Goal: Task Accomplishment & Management: Complete application form

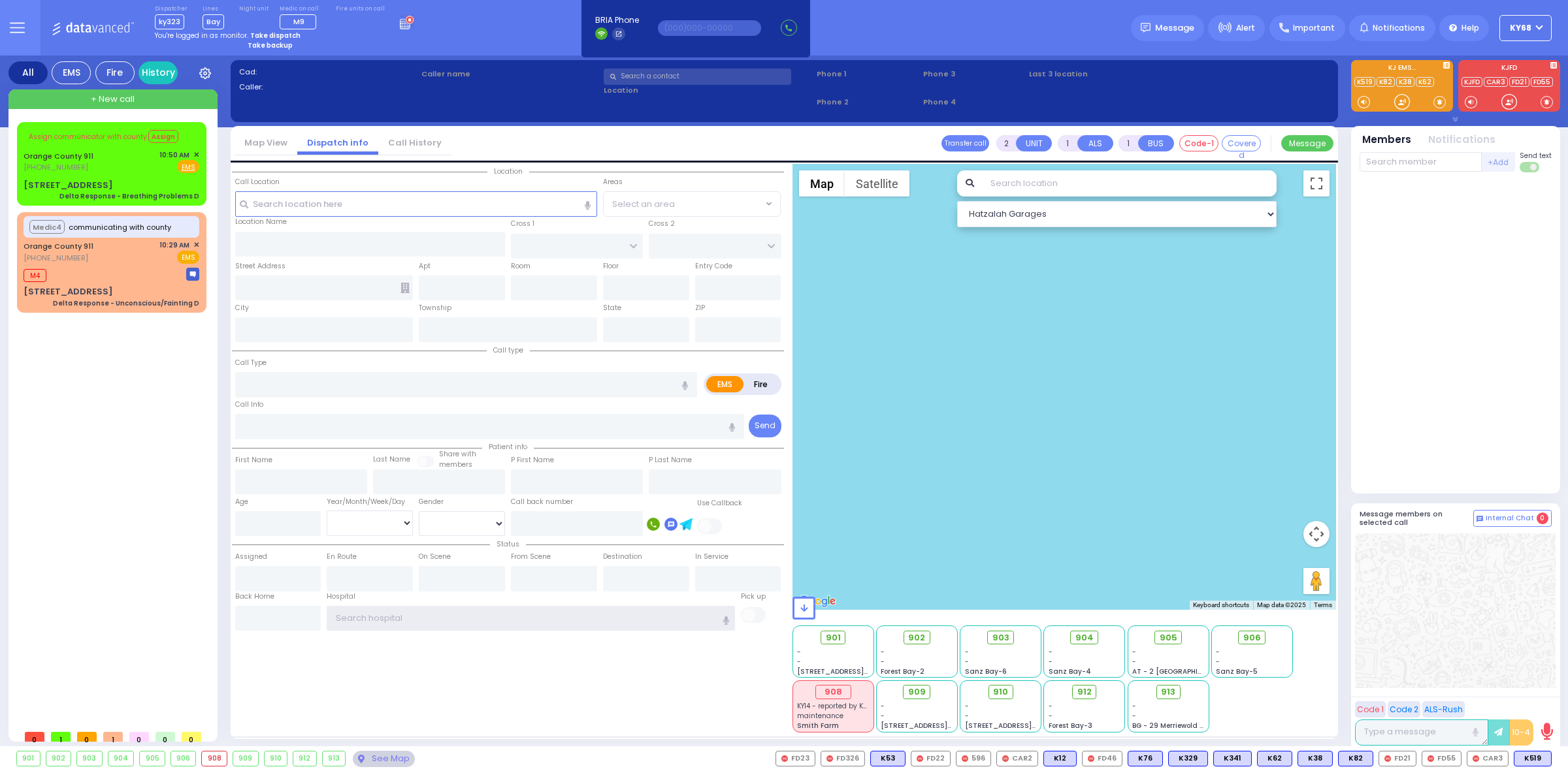
type input "ky68"
click at [826, 706] on span "KY14 - reported by KY42" at bounding box center [835, 706] width 78 height 10
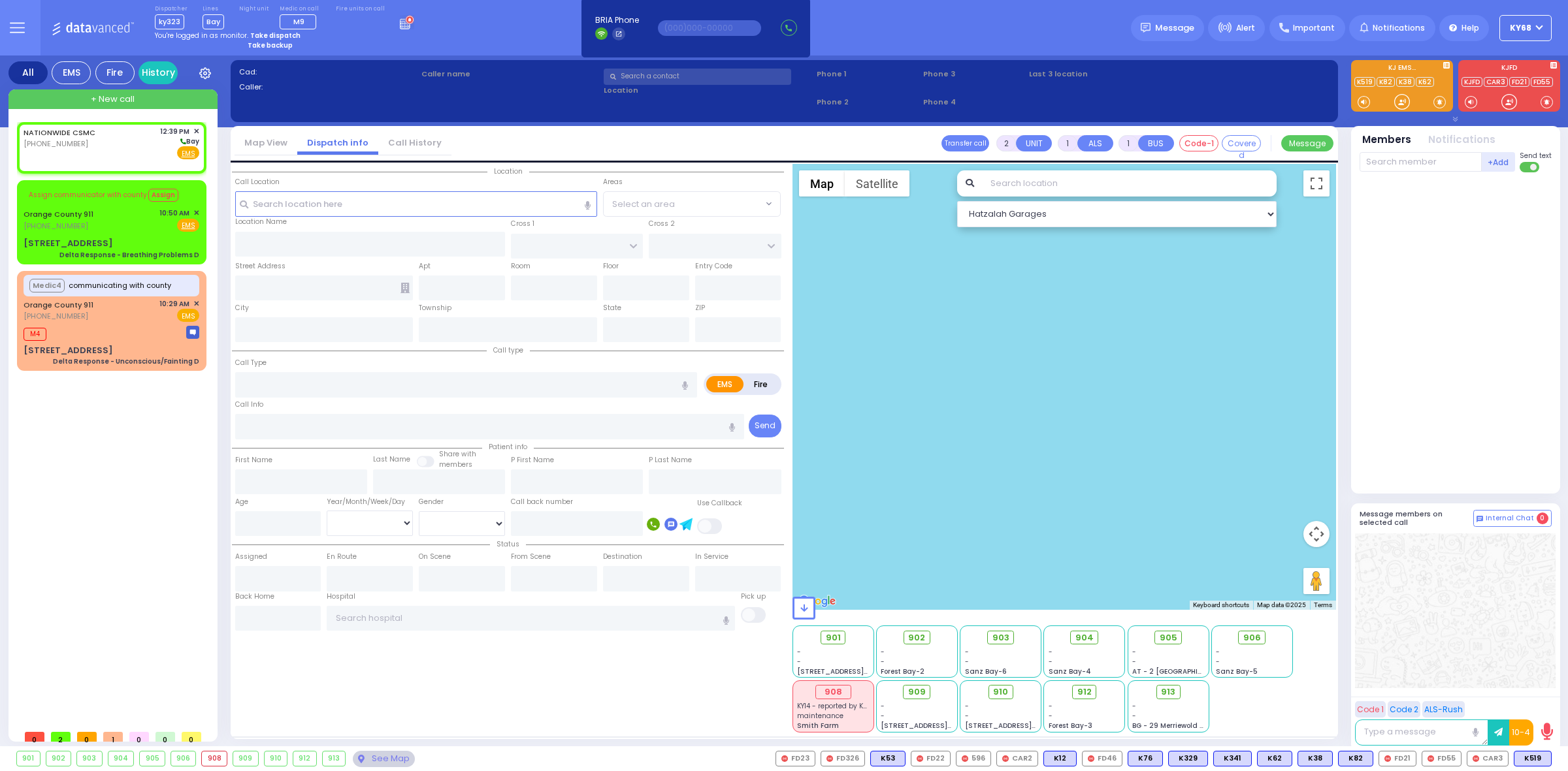
select select
radio input "true"
select select
type input "12:39"
select select "Hatzalah Garages"
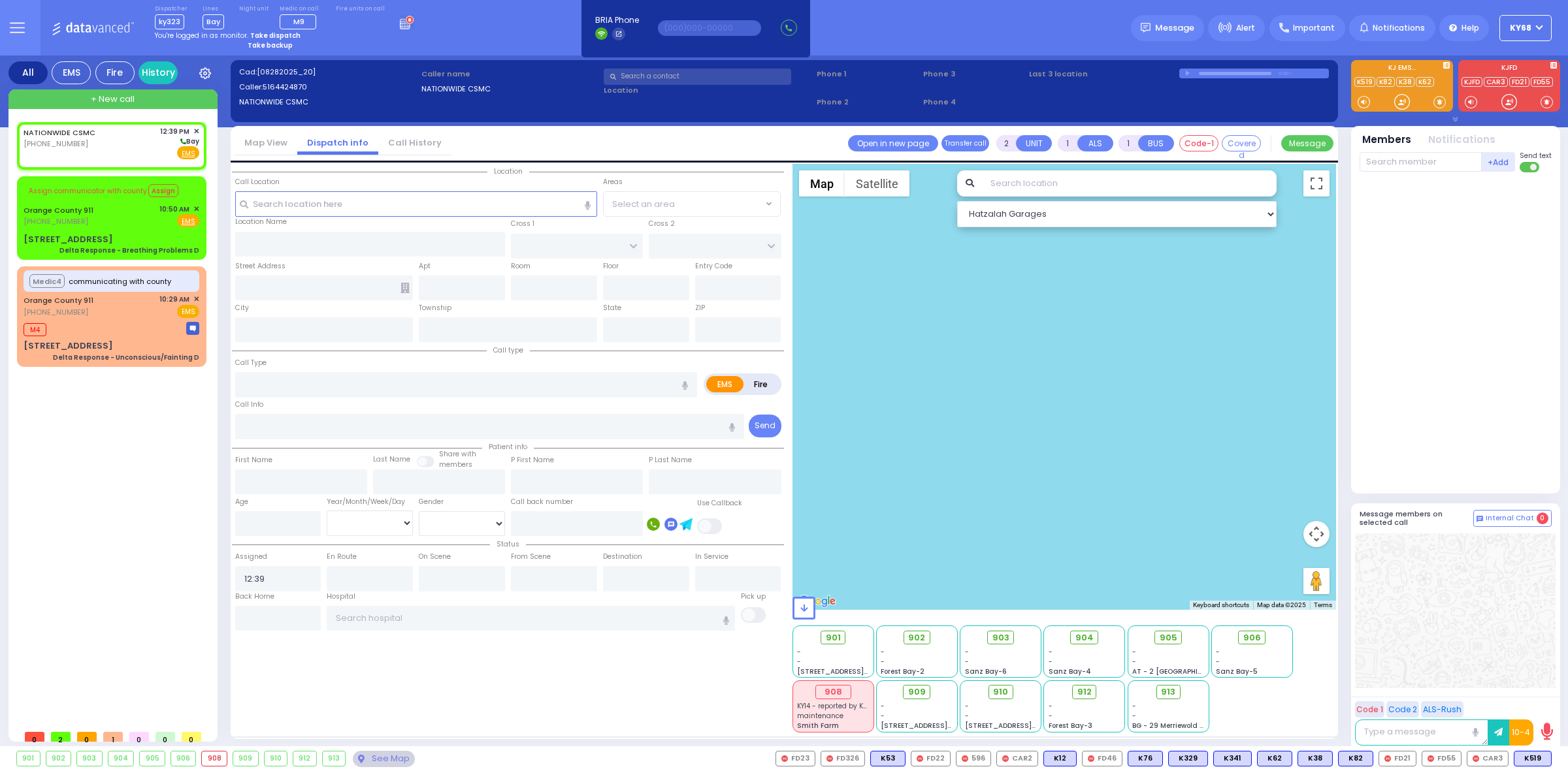
select select
radio input "true"
select select
select select "Hatzalah Garages"
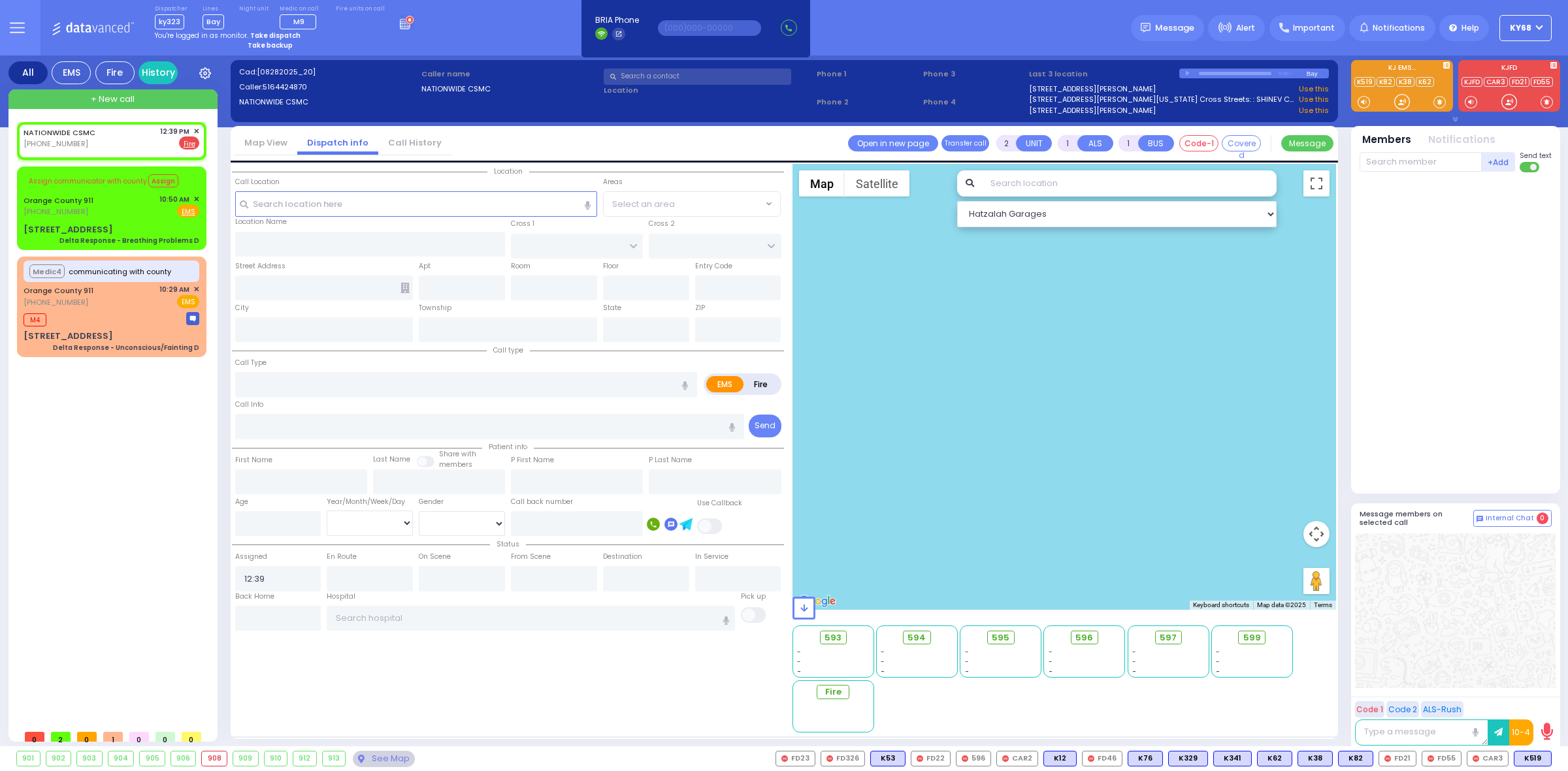
select select
radio input "false"
radio input "true"
select select
select select "Hatzalah Garages"
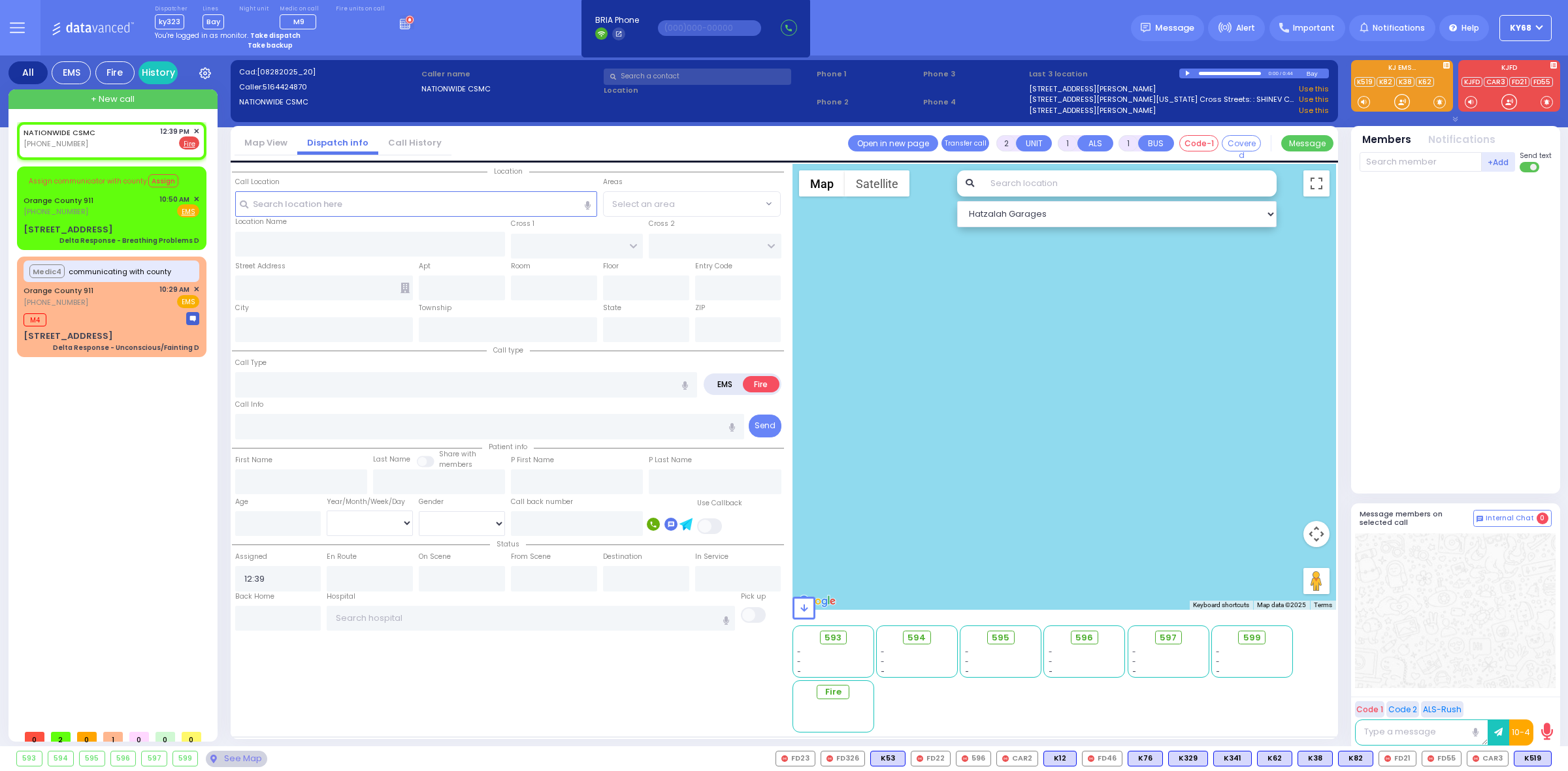
select select
radio input "true"
select select
type input "QUICKWAY RD"
type input "CARTER LN"
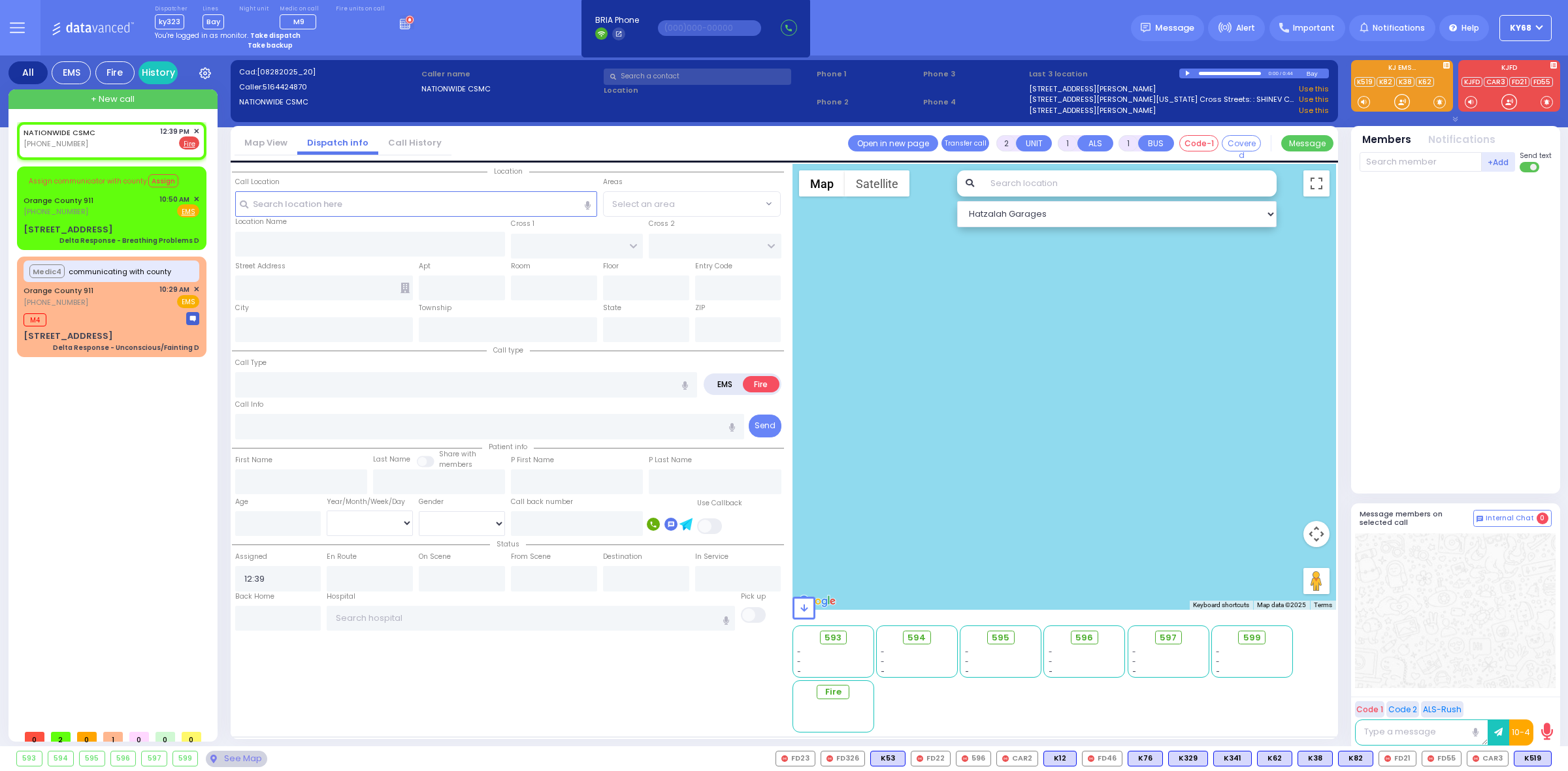
type input "[STREET_ADDRESS]"
type input "Monroe"
type input "[US_STATE]"
type input "10950"
select select "SECTION 1"
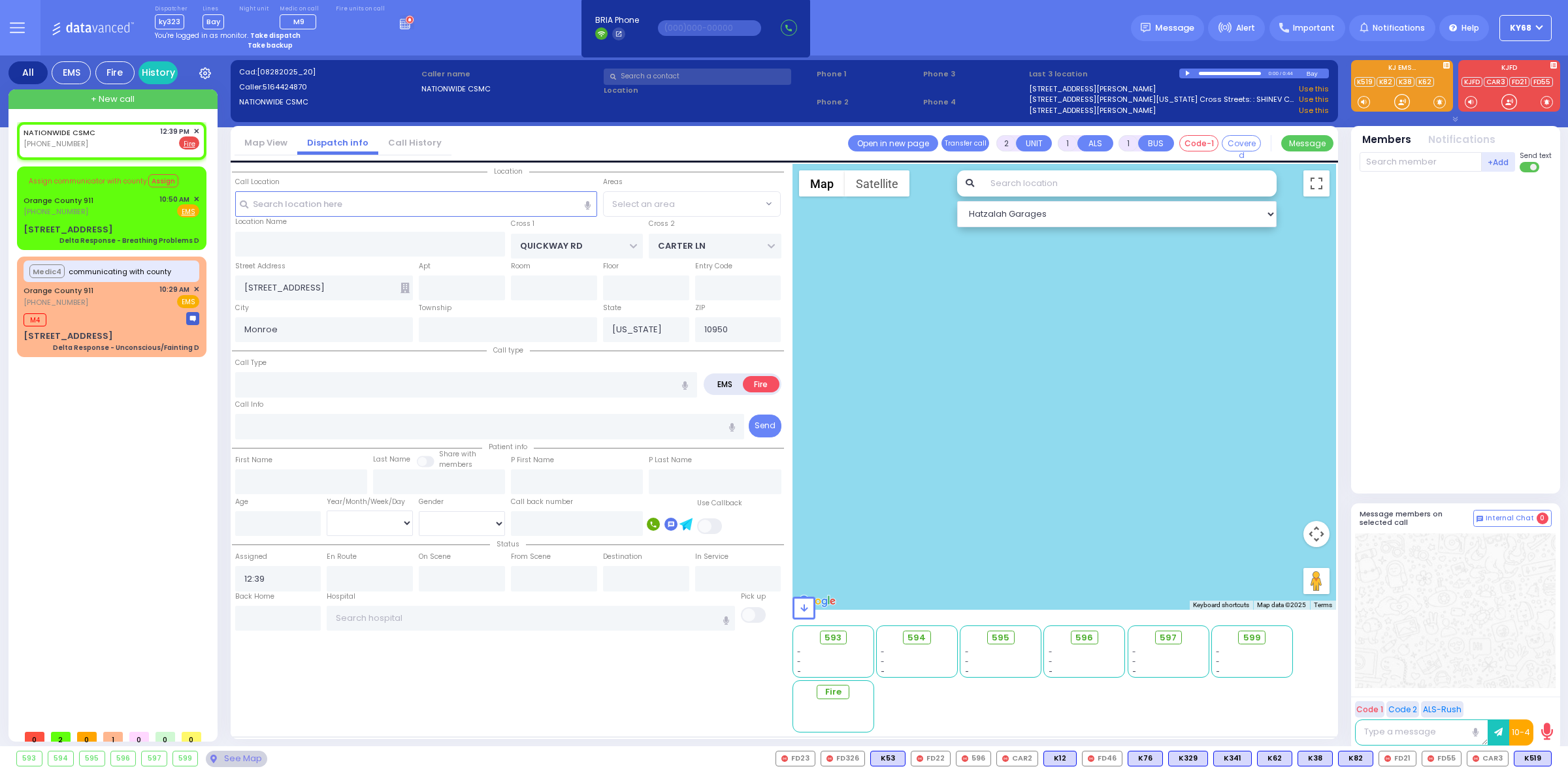
select select "Hatzalah Garages"
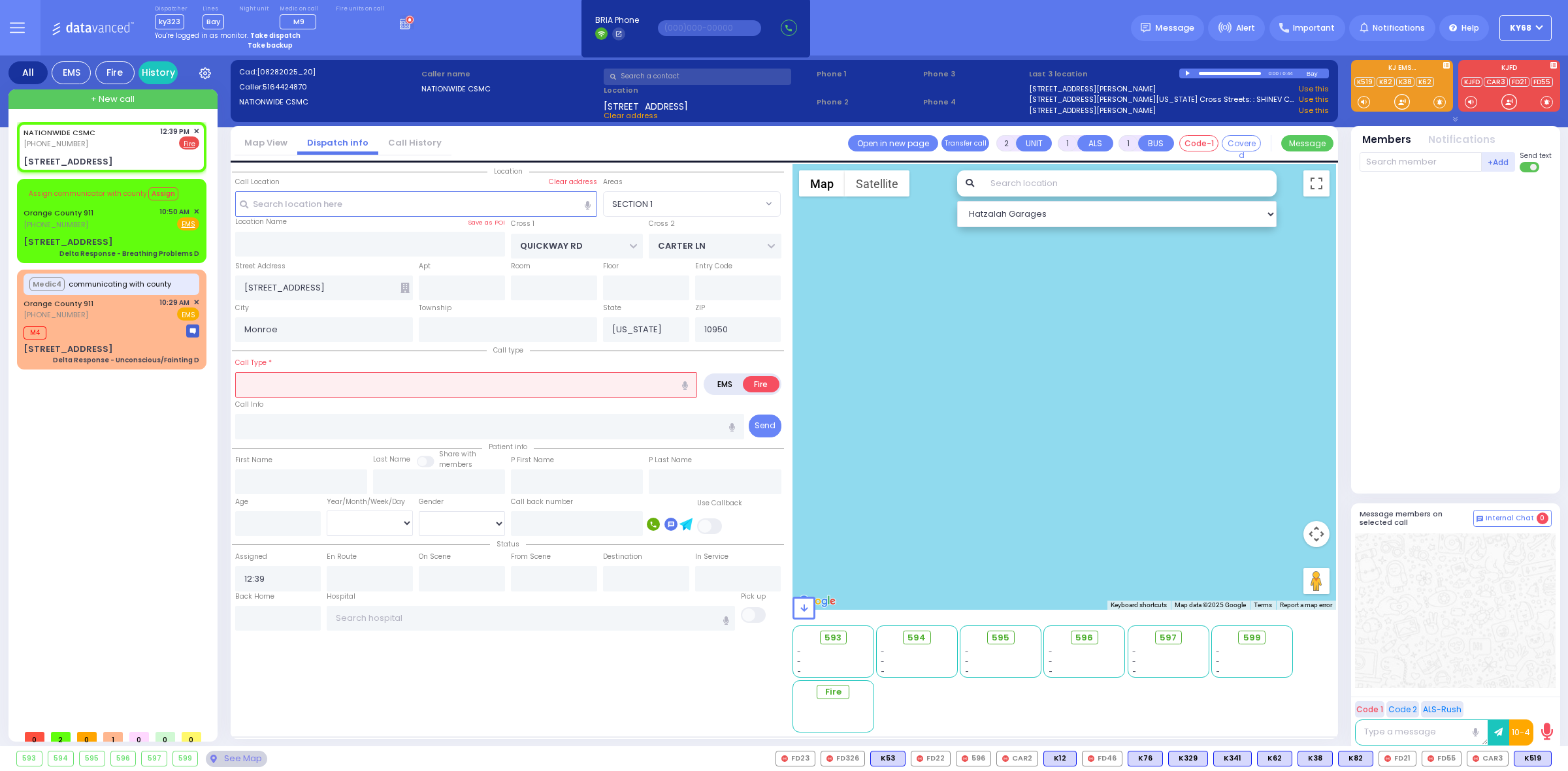
select select
radio input "true"
select select
type input "12:41"
select select "SECTION 1"
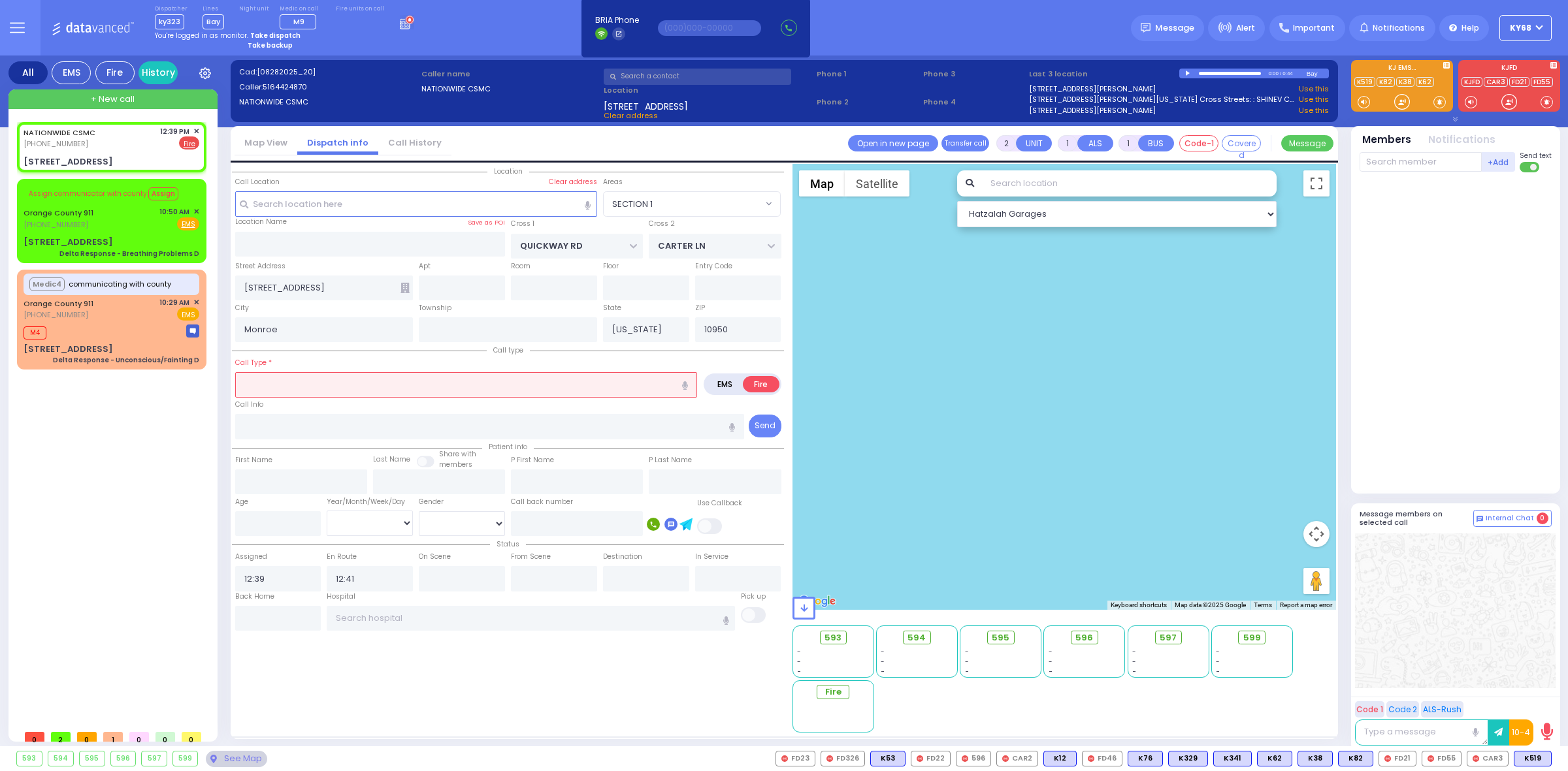
select select "Hatzalah Garages"
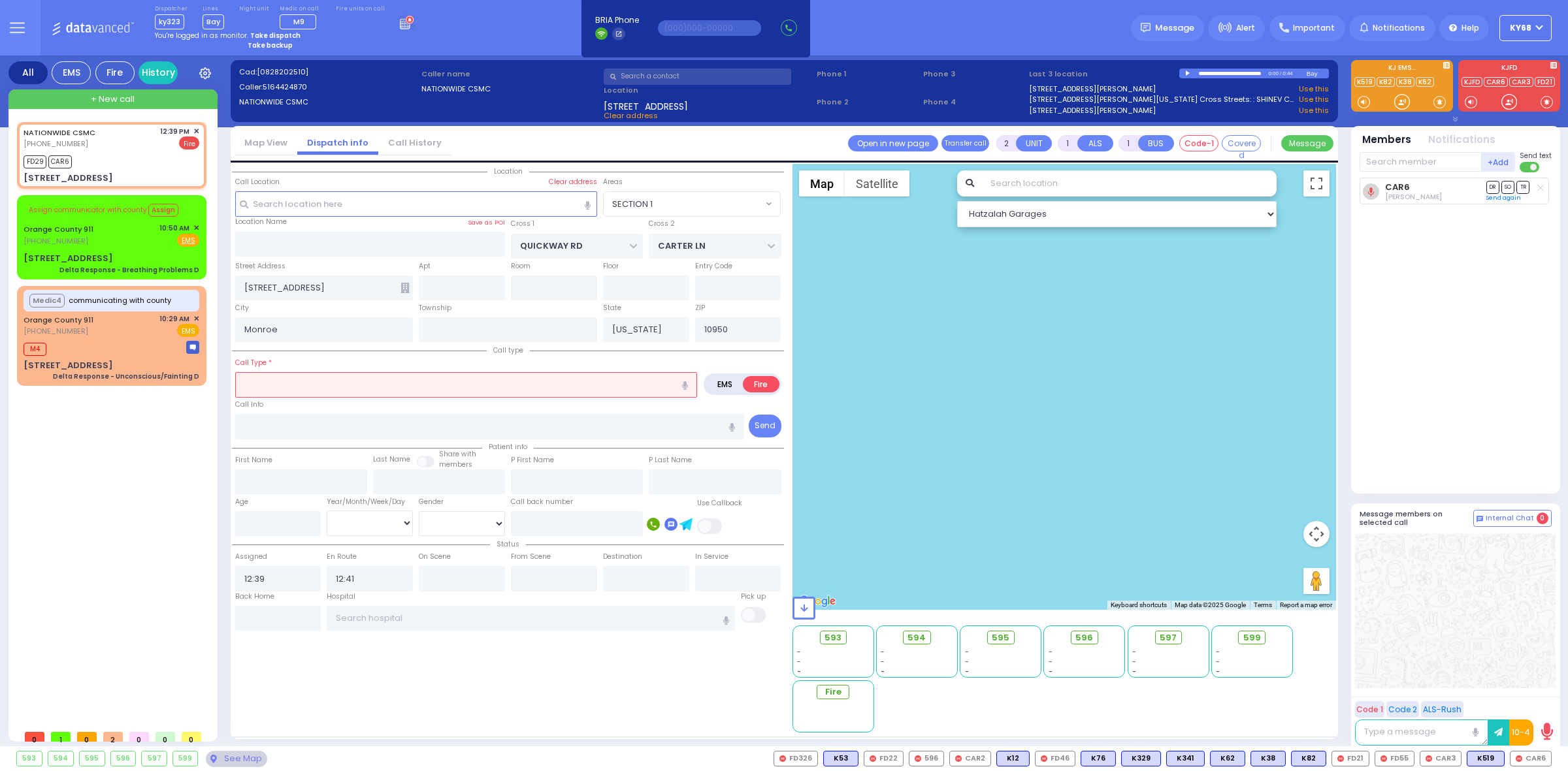
select select
radio input "true"
select select
select select "SECTION 1"
select select "Hatzalah Garages"
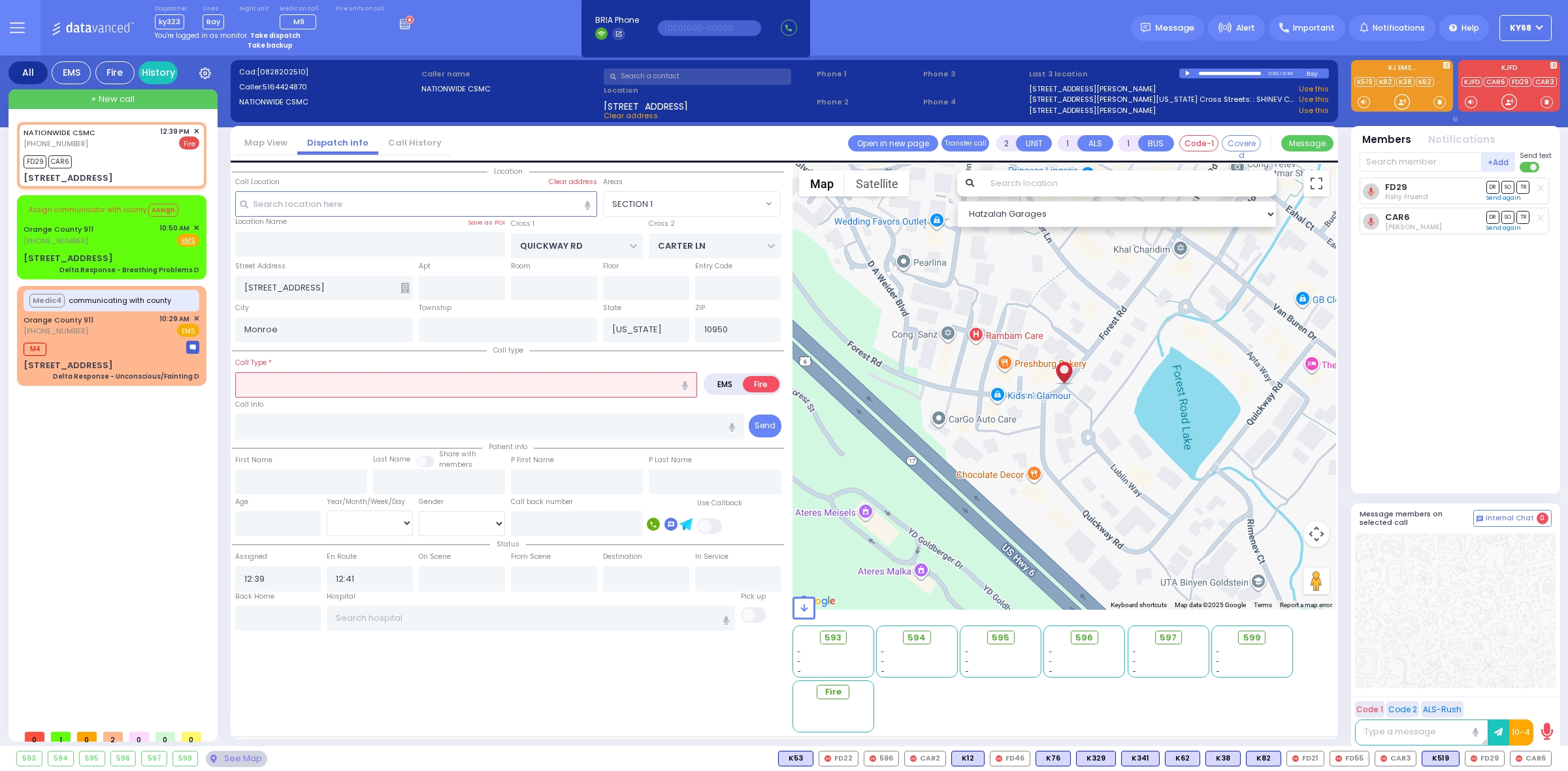
select select
type input "comm"
radio input "true"
select select
select select "SECTION 1"
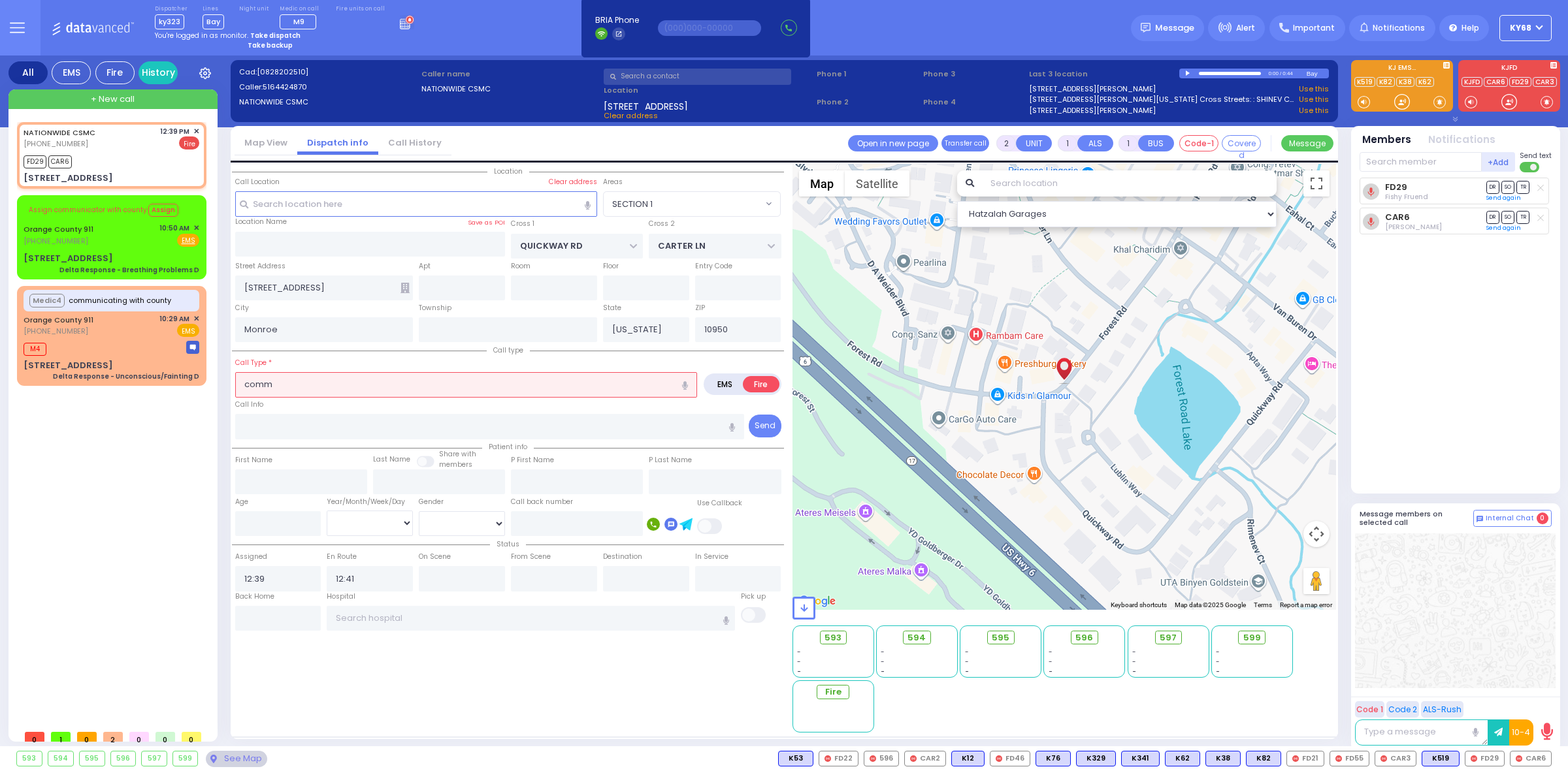
select select "Hatzalah Garages"
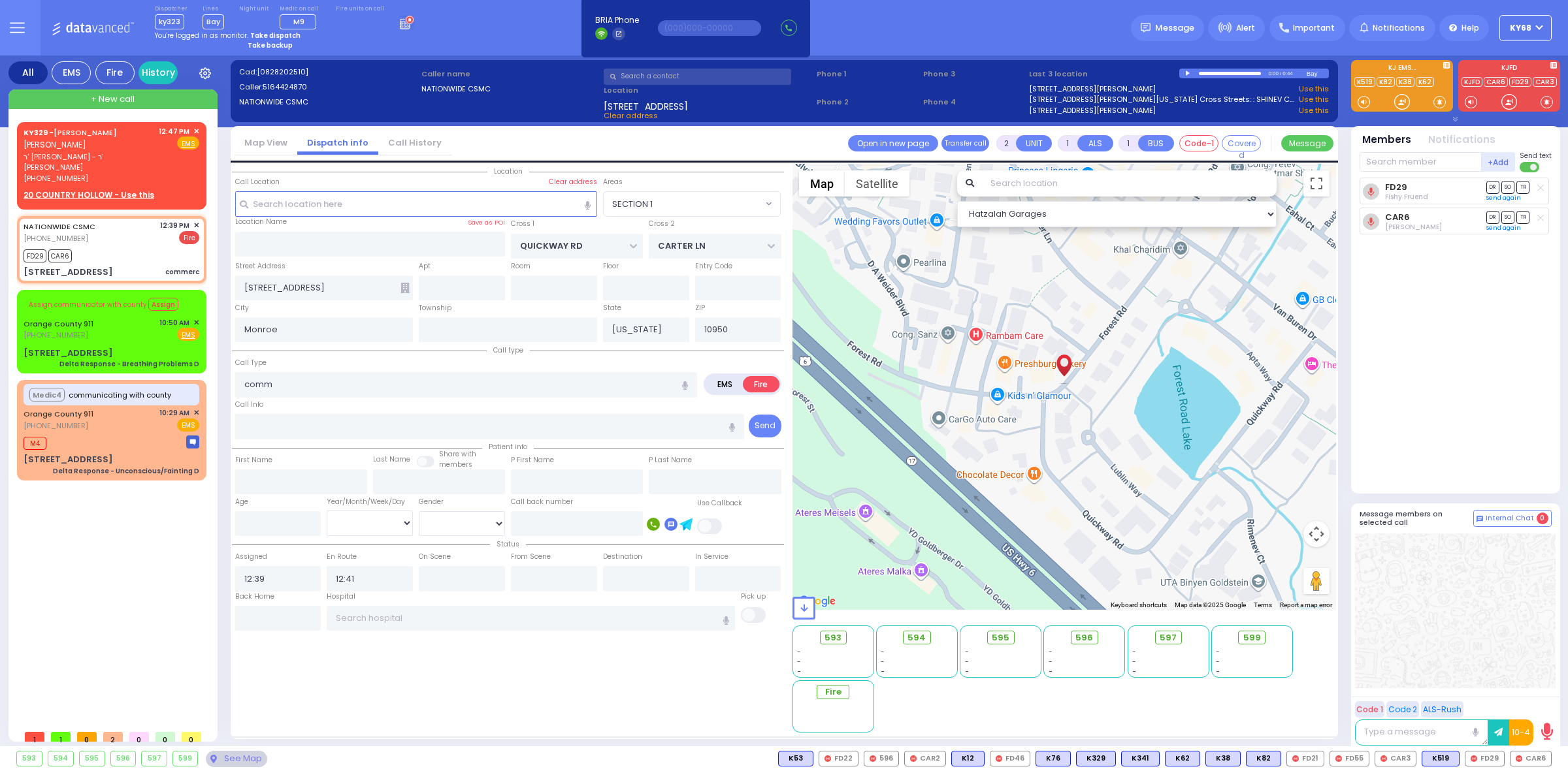
select select
type input "commerc"
radio input "true"
select select
select select "Hatzalah Garages"
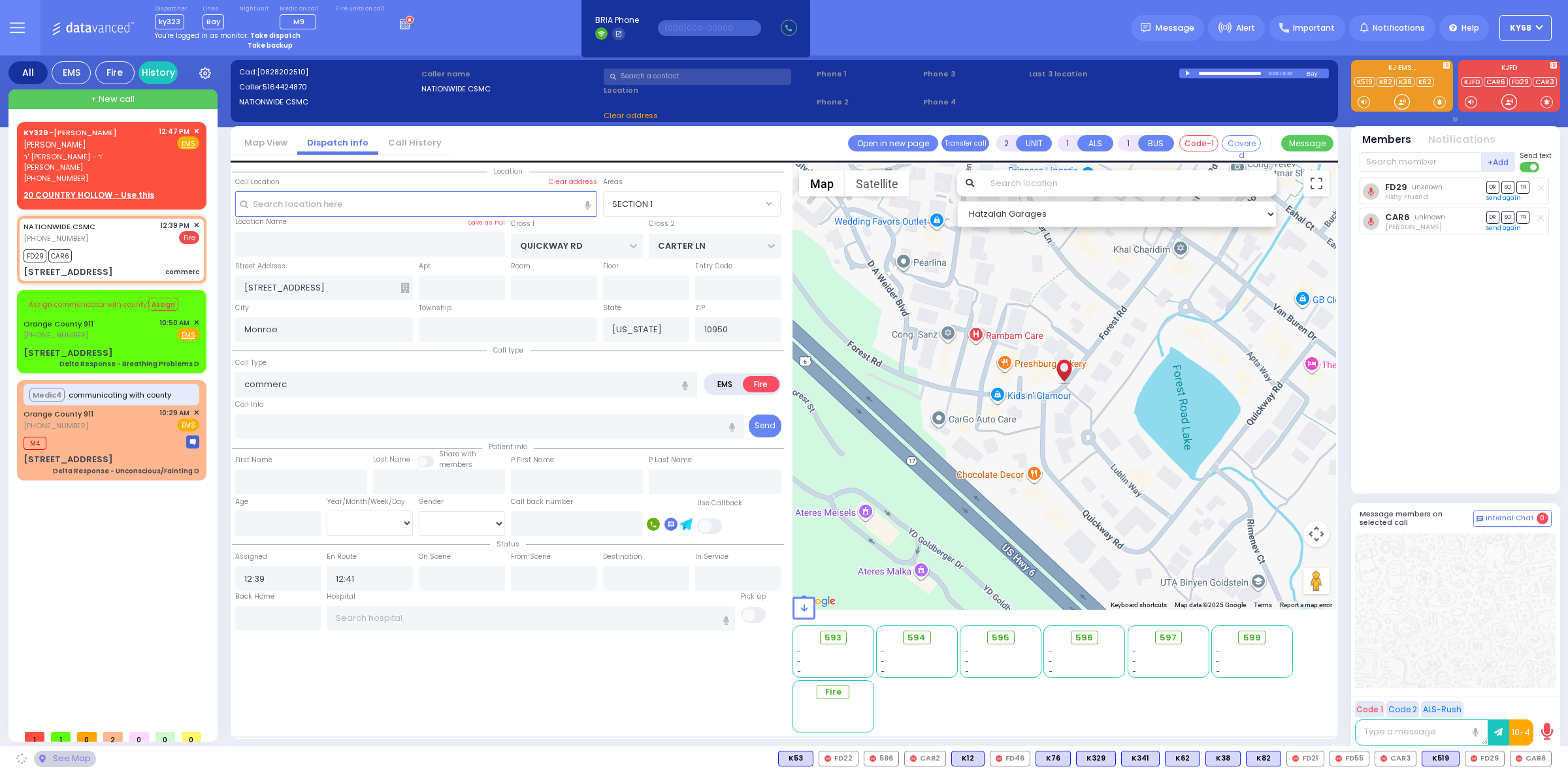
select select "SECTION 1"
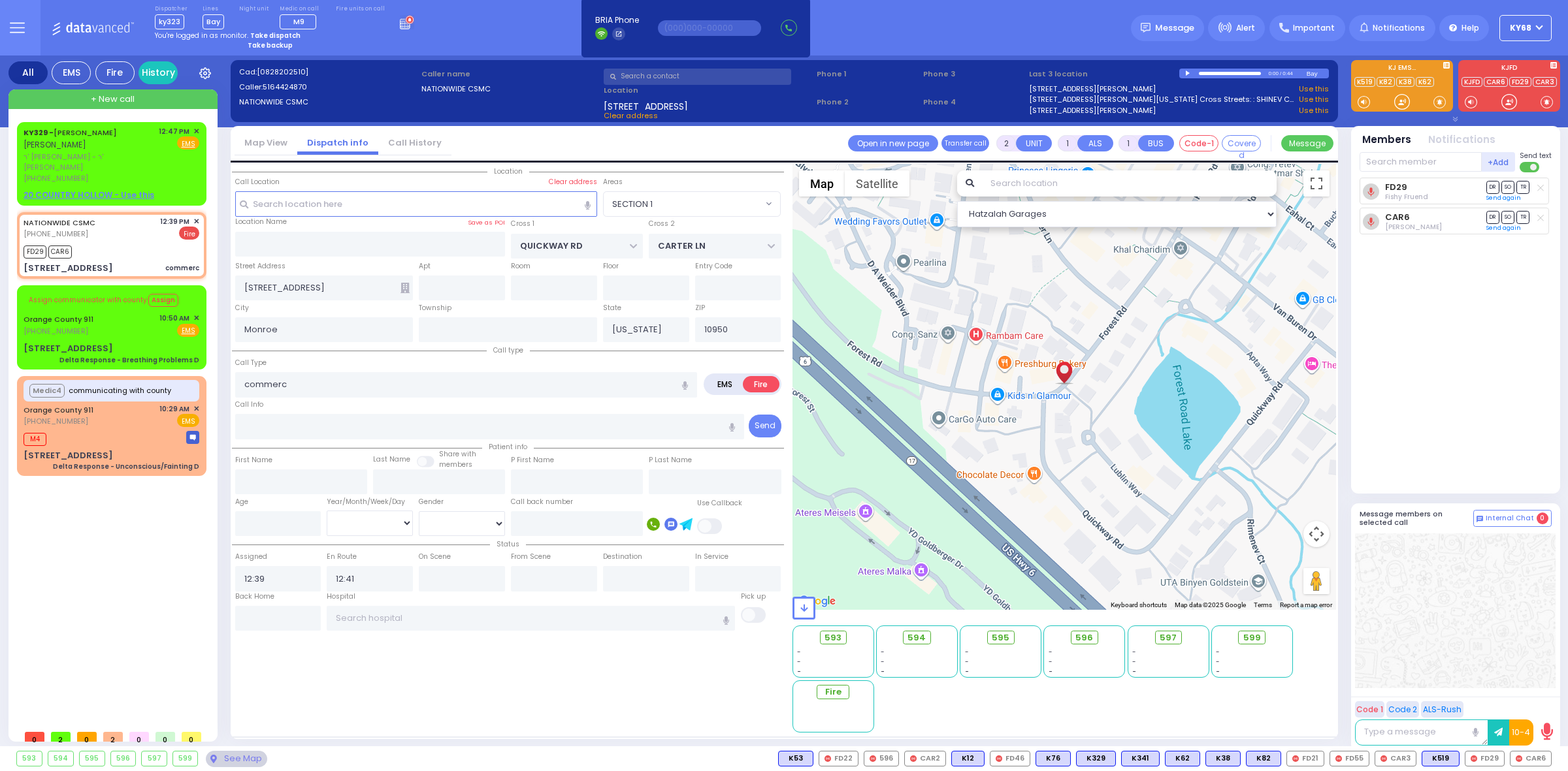
select select
radio input "true"
select select
select select "Hatzalah Garages"
select select "SECTION 1"
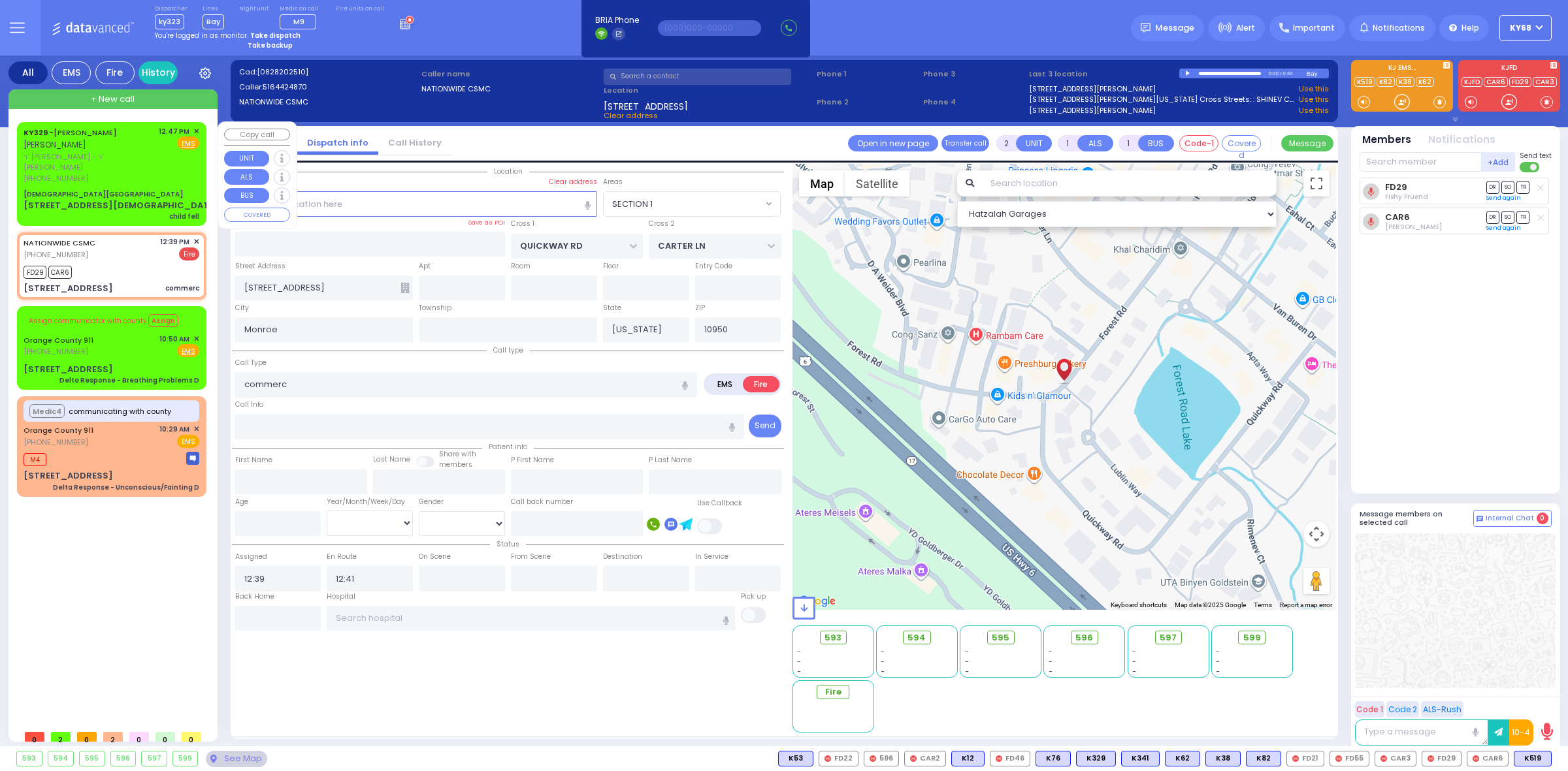
click at [128, 158] on span "ר' [PERSON_NAME] - ר' [PERSON_NAME]" at bounding box center [88, 162] width 130 height 22
select select
type input "child fell"
radio input "true"
type input "JOSHUA DUVID"
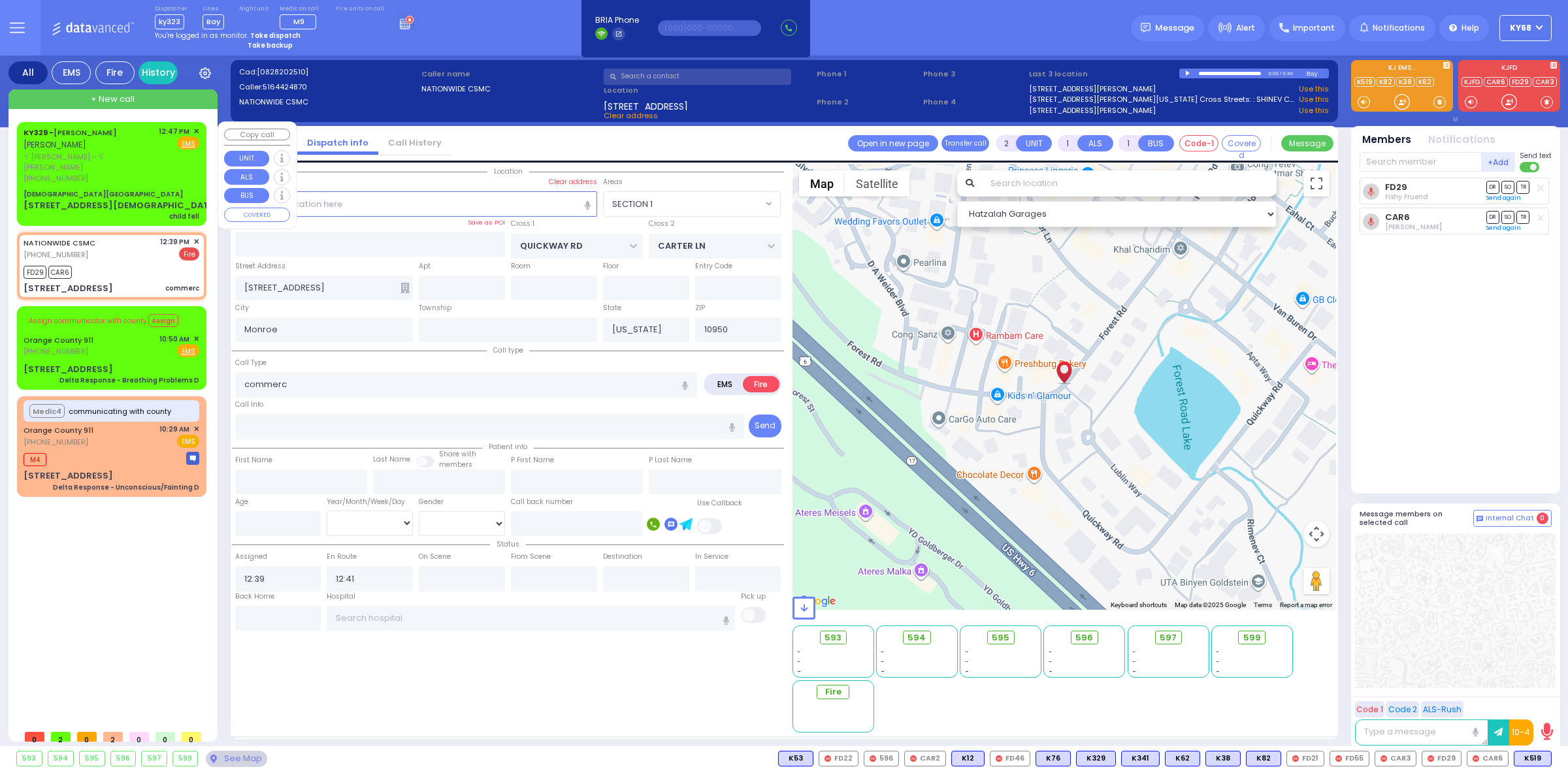
type input "WALDMAN"
select select
type input "12:47"
select select "Hatzalah Garages"
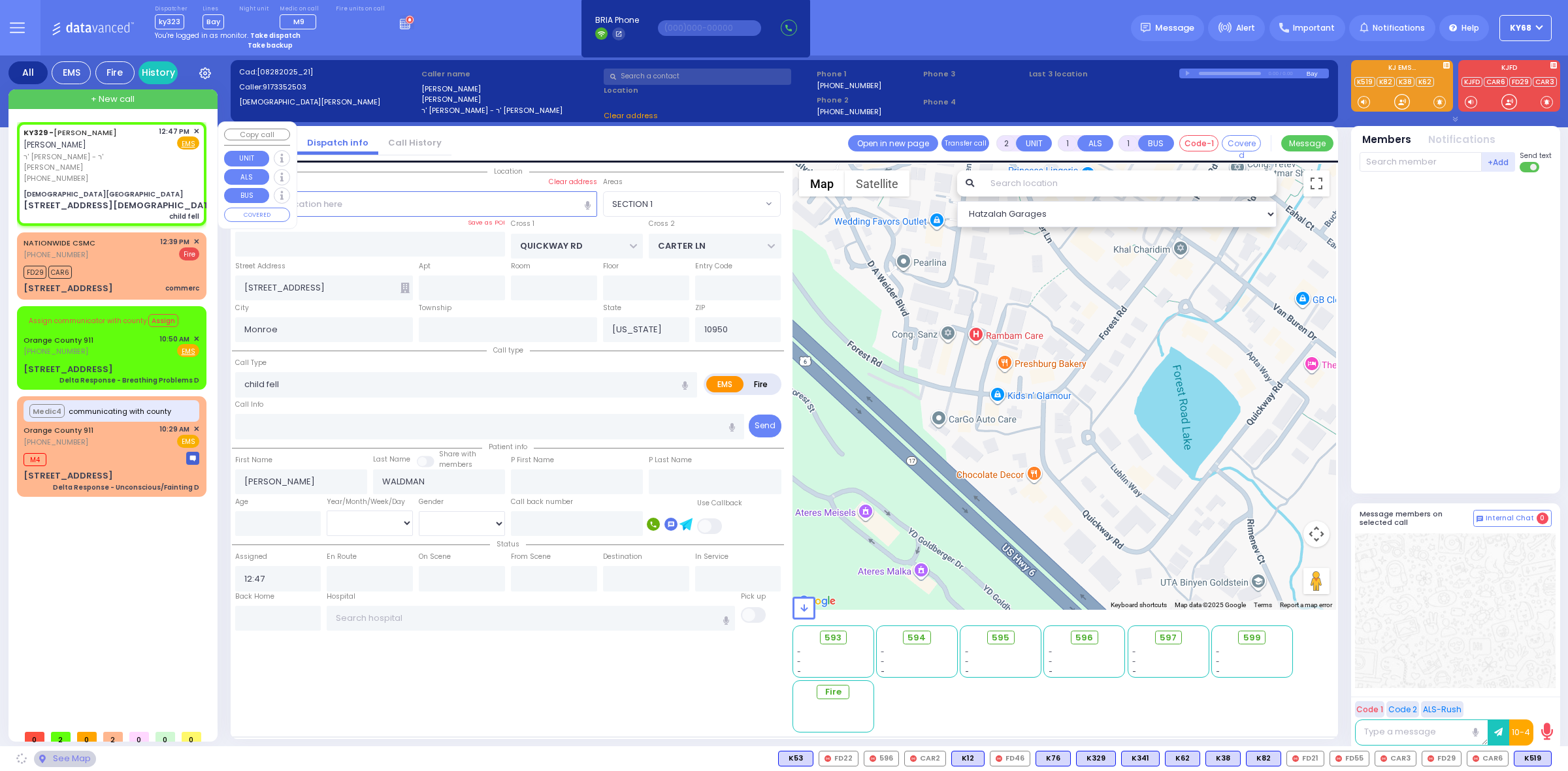
type input "[DEMOGRAPHIC_DATA][GEOGRAPHIC_DATA]"
type input "STERN RD"
type input "SCHUNNEMUNK RD"
type input "[STREET_ADDRESS][DEMOGRAPHIC_DATA]"
type input "Woodbury"
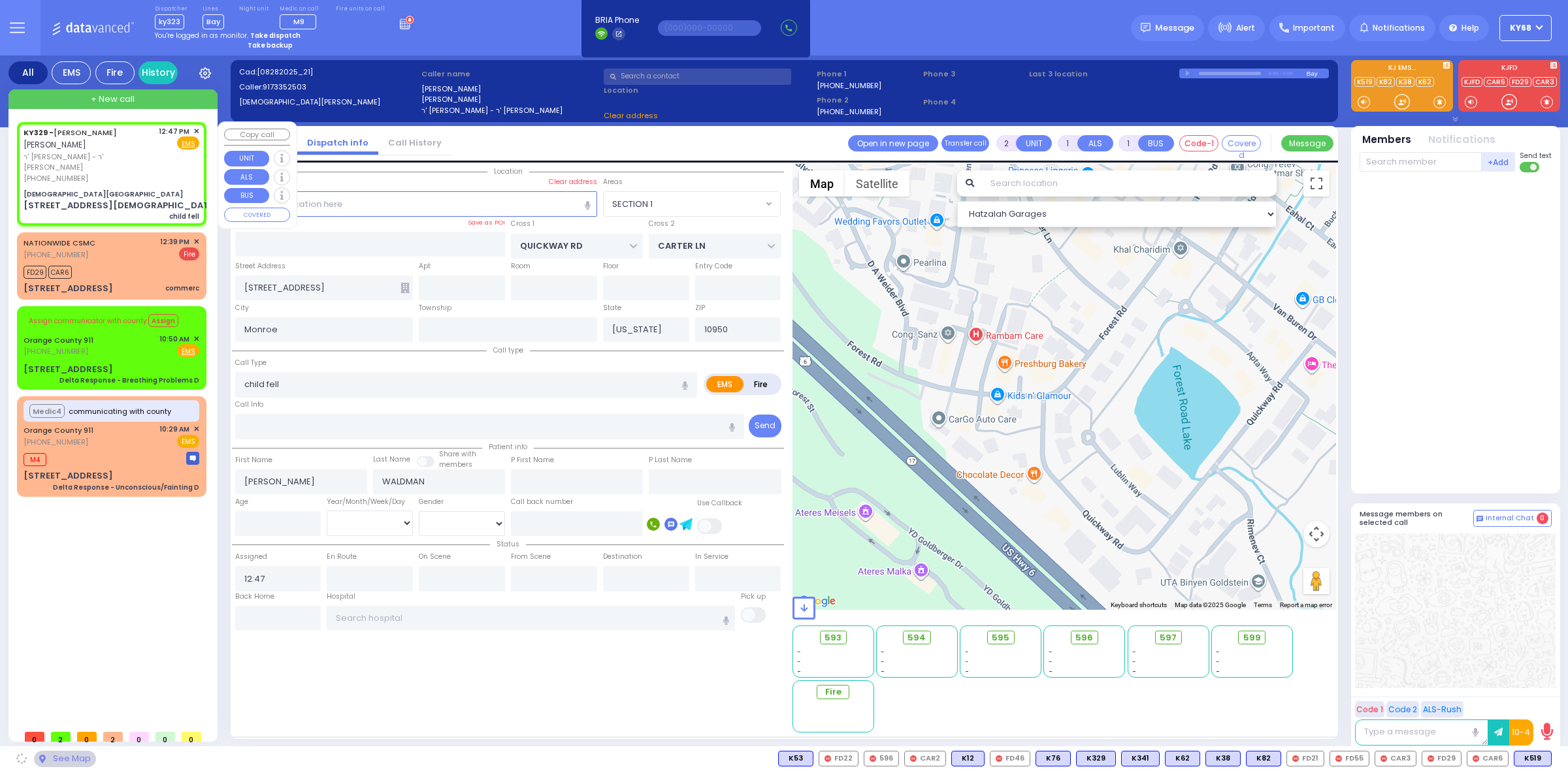
type input "10930"
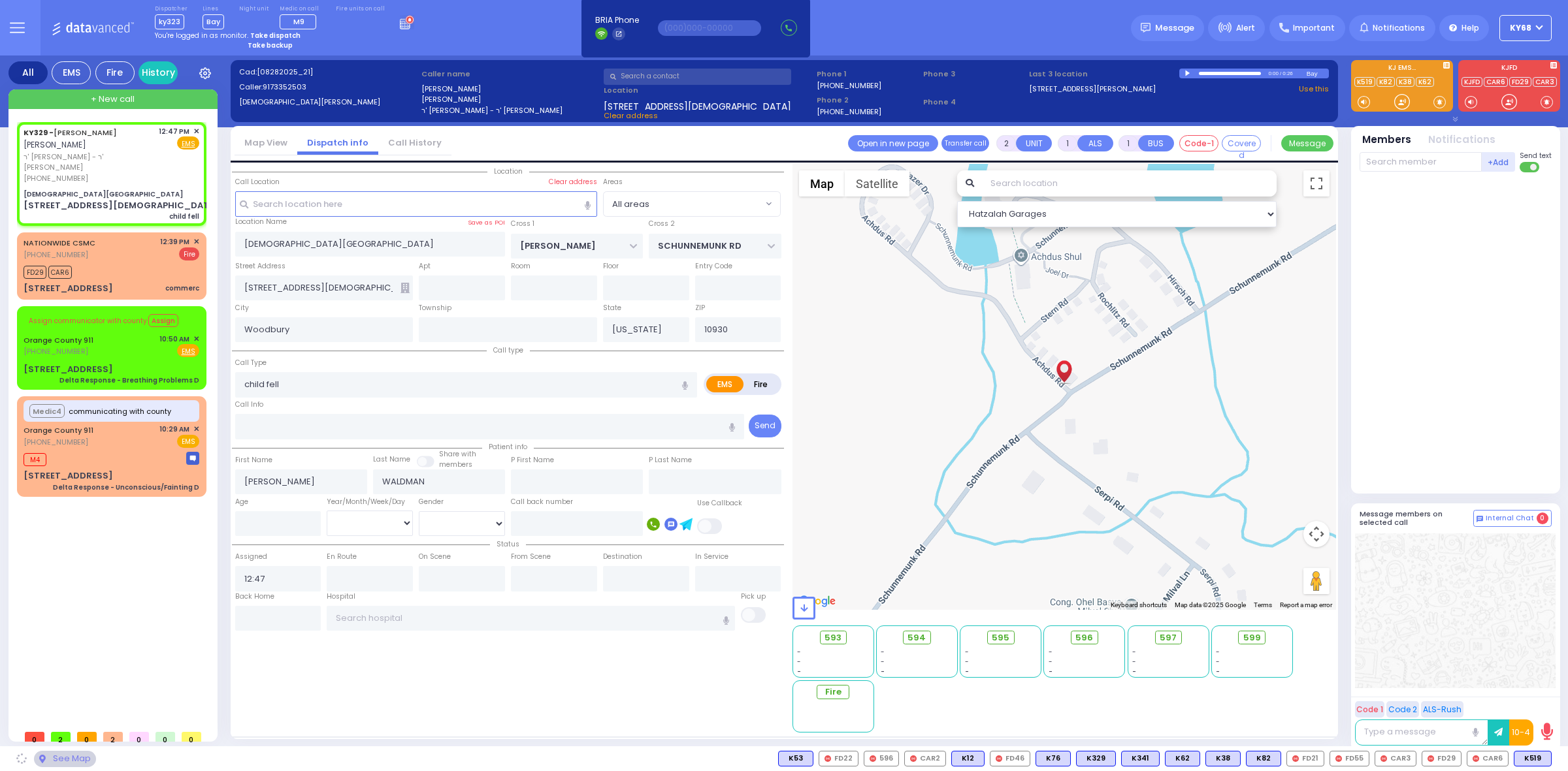
click at [1187, 73] on div at bounding box center [1189, 73] width 7 height 6
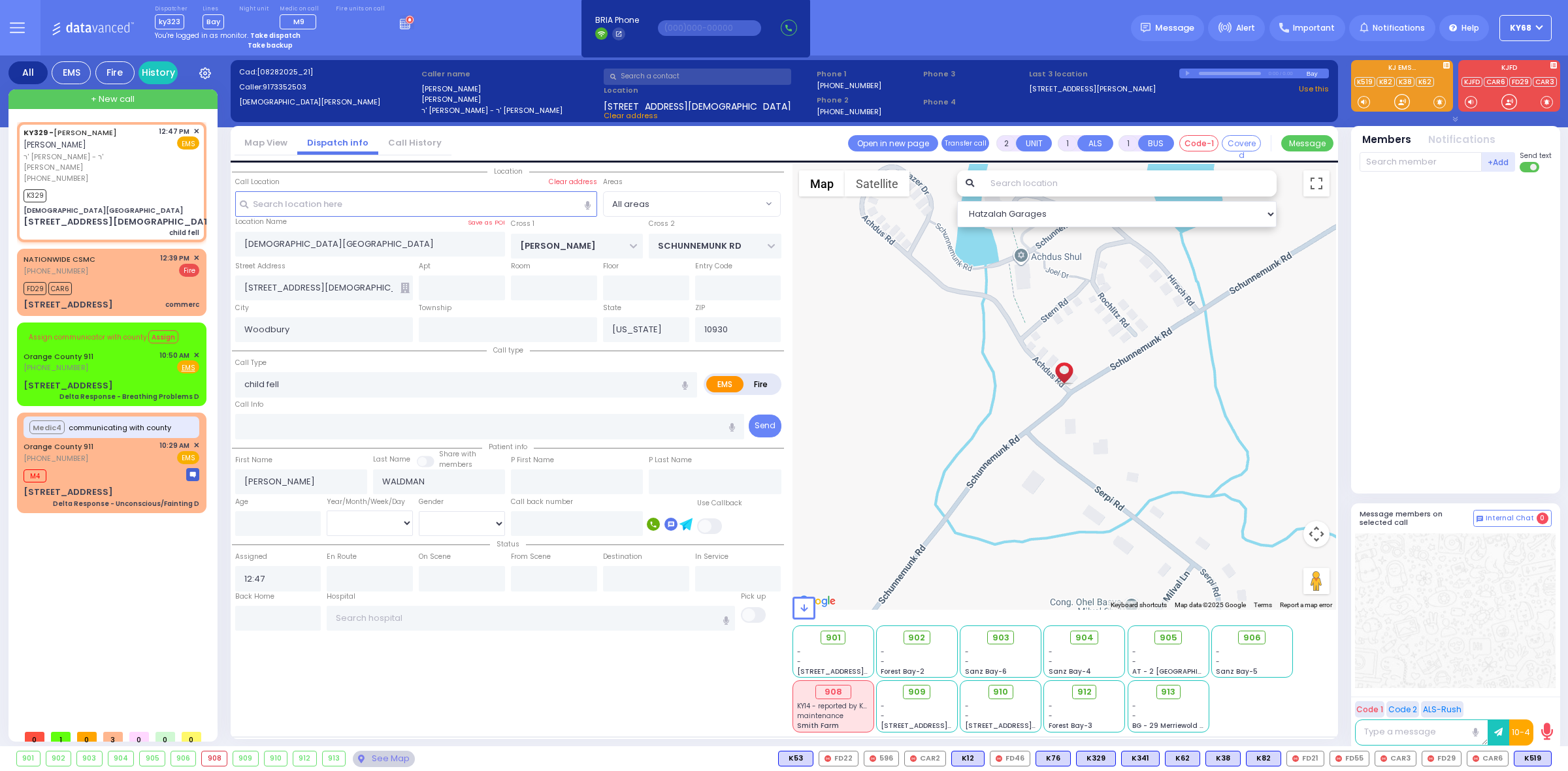
select select
radio input "true"
select select
type input "12:49"
select select "Hatzalah Garages"
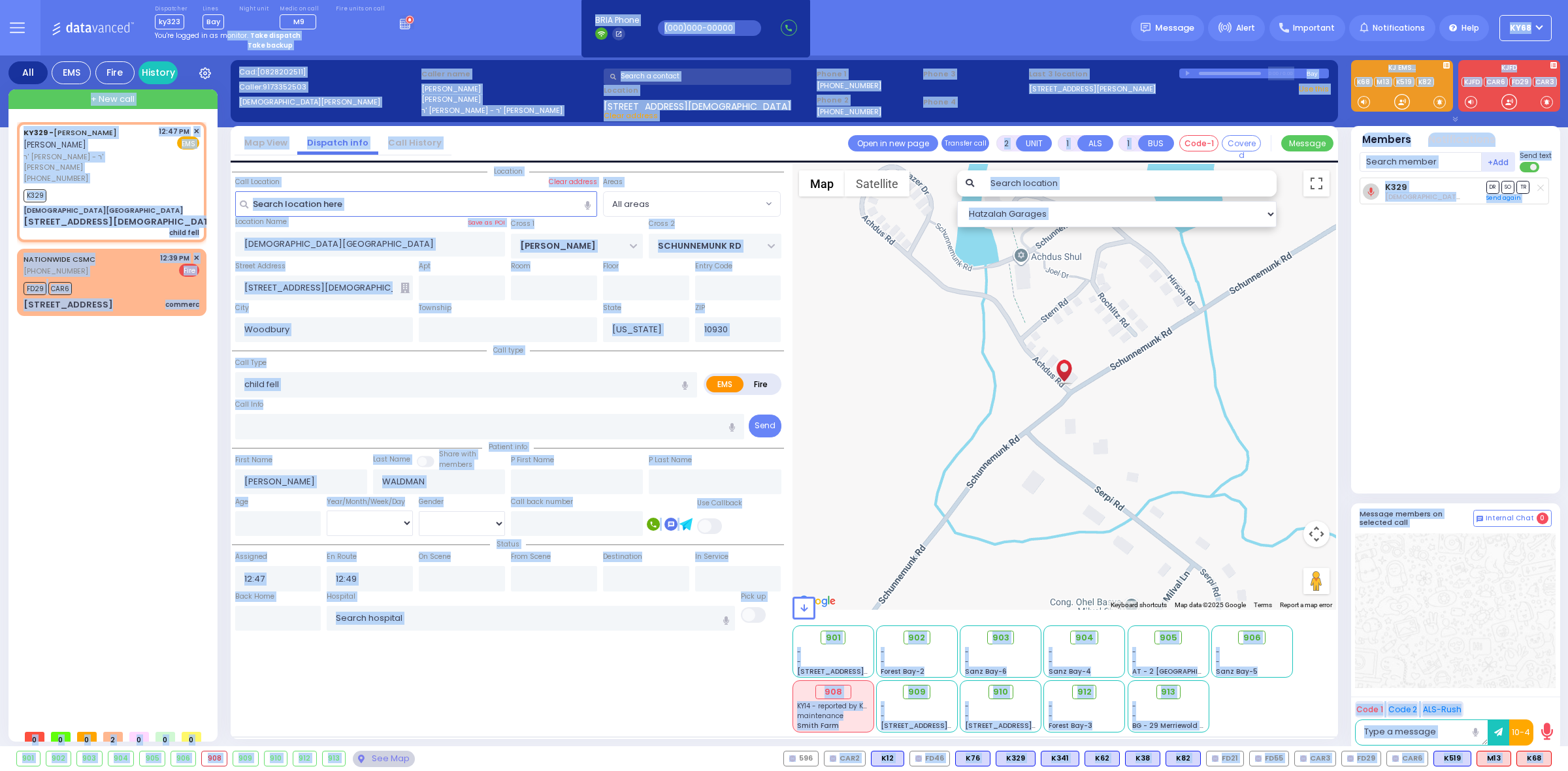
drag, startPoint x: 464, startPoint y: 22, endPoint x: 637, endPoint y: 748, distance: 746.3
click at [637, 748] on div "Dispatcher ky323 ?" at bounding box center [784, 386] width 1568 height 771
click at [637, 748] on div "901 902 903 904 905 906" at bounding box center [784, 758] width 1568 height 25
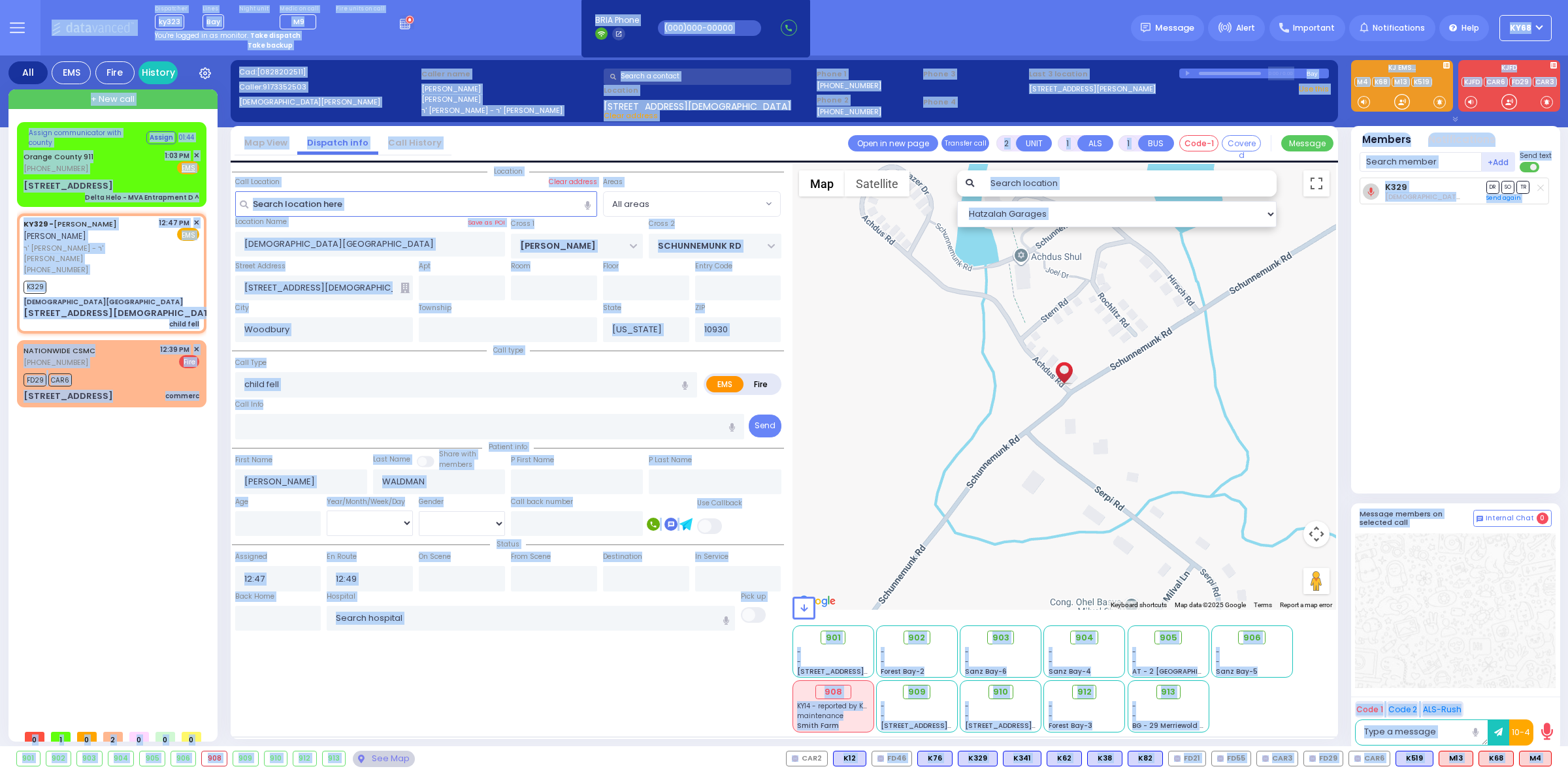
drag, startPoint x: 56, startPoint y: 4, endPoint x: 783, endPoint y: 765, distance: 1052.4
click at [783, 765] on div "Dispatcher ky323 ?" at bounding box center [784, 386] width 1568 height 771
click at [661, 724] on div "Location All areas" at bounding box center [508, 448] width 552 height 569
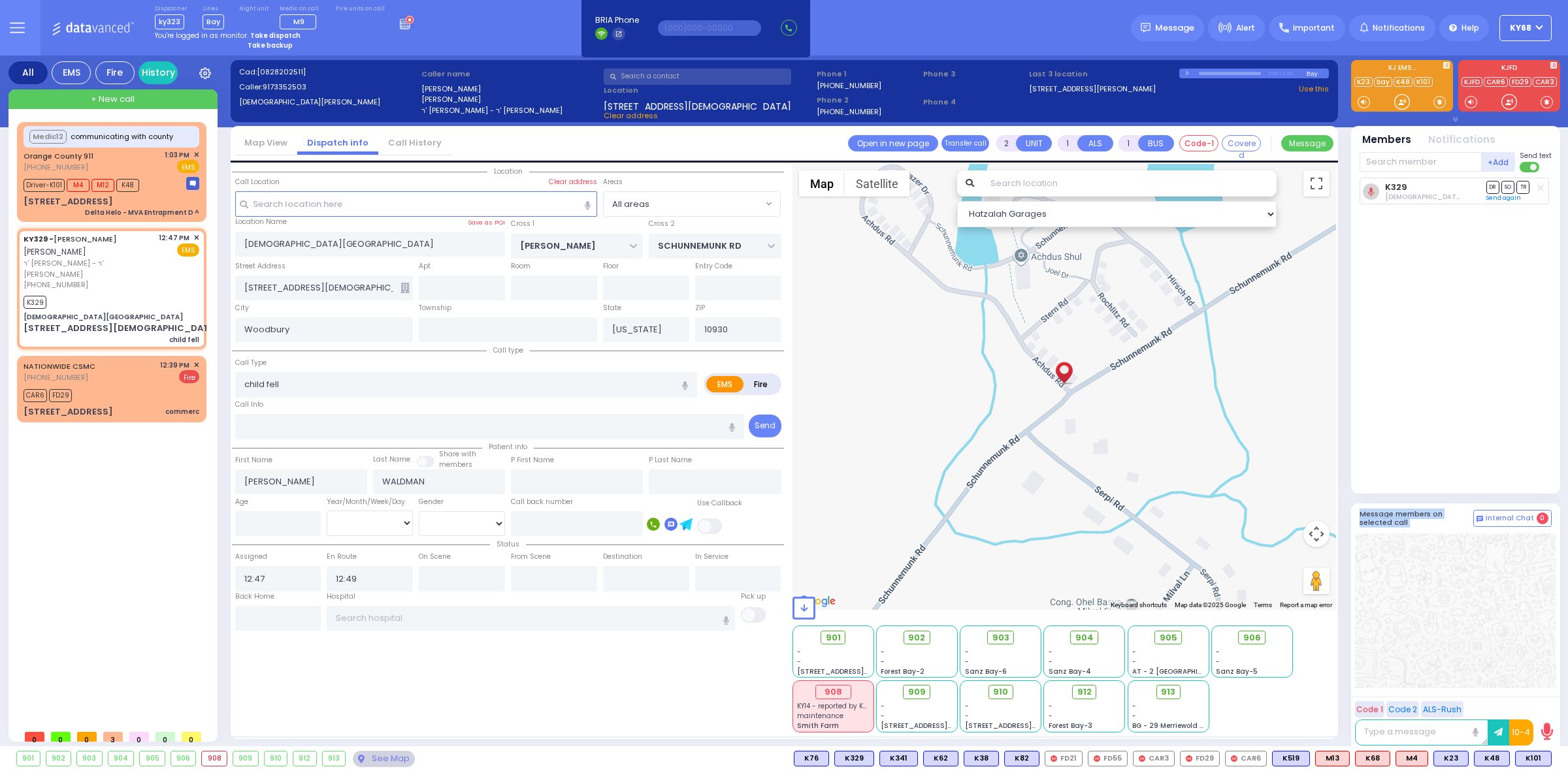
drag, startPoint x: 1352, startPoint y: 511, endPoint x: 1382, endPoint y: 549, distance: 48.4
click at [1382, 549] on div "Message members on selected call Internal Chat 0 Code 1 Code 2 ALS-Rush 00 : 00" at bounding box center [1455, 627] width 209 height 248
click at [1382, 549] on div at bounding box center [1455, 611] width 200 height 155
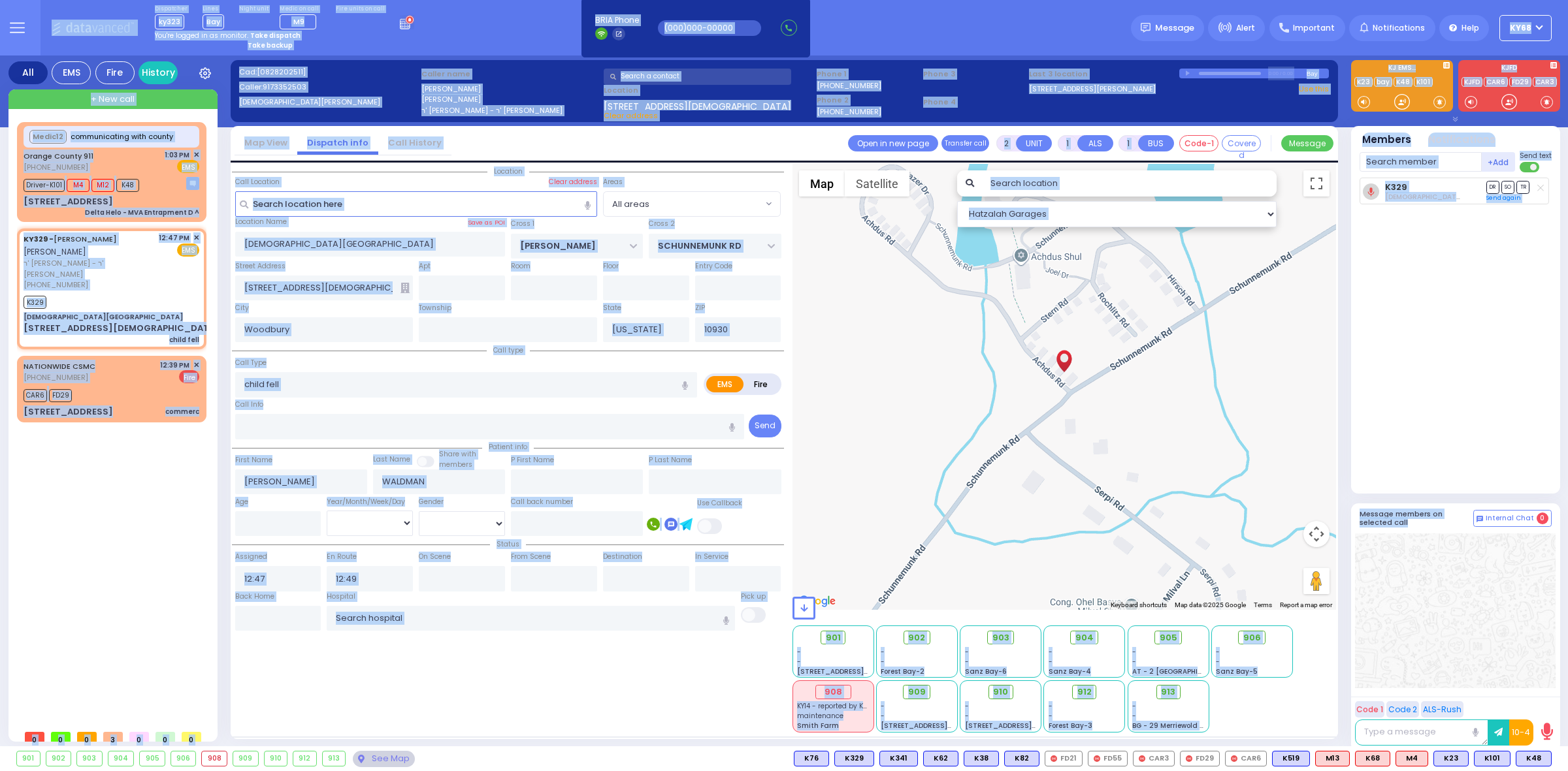
drag, startPoint x: 1387, startPoint y: 529, endPoint x: 7, endPoint y: 25, distance: 1469.2
click at [7, 25] on div "Dispatcher ky323 ?" at bounding box center [784, 386] width 1568 height 771
click at [472, 686] on div "Location All areas" at bounding box center [508, 448] width 552 height 569
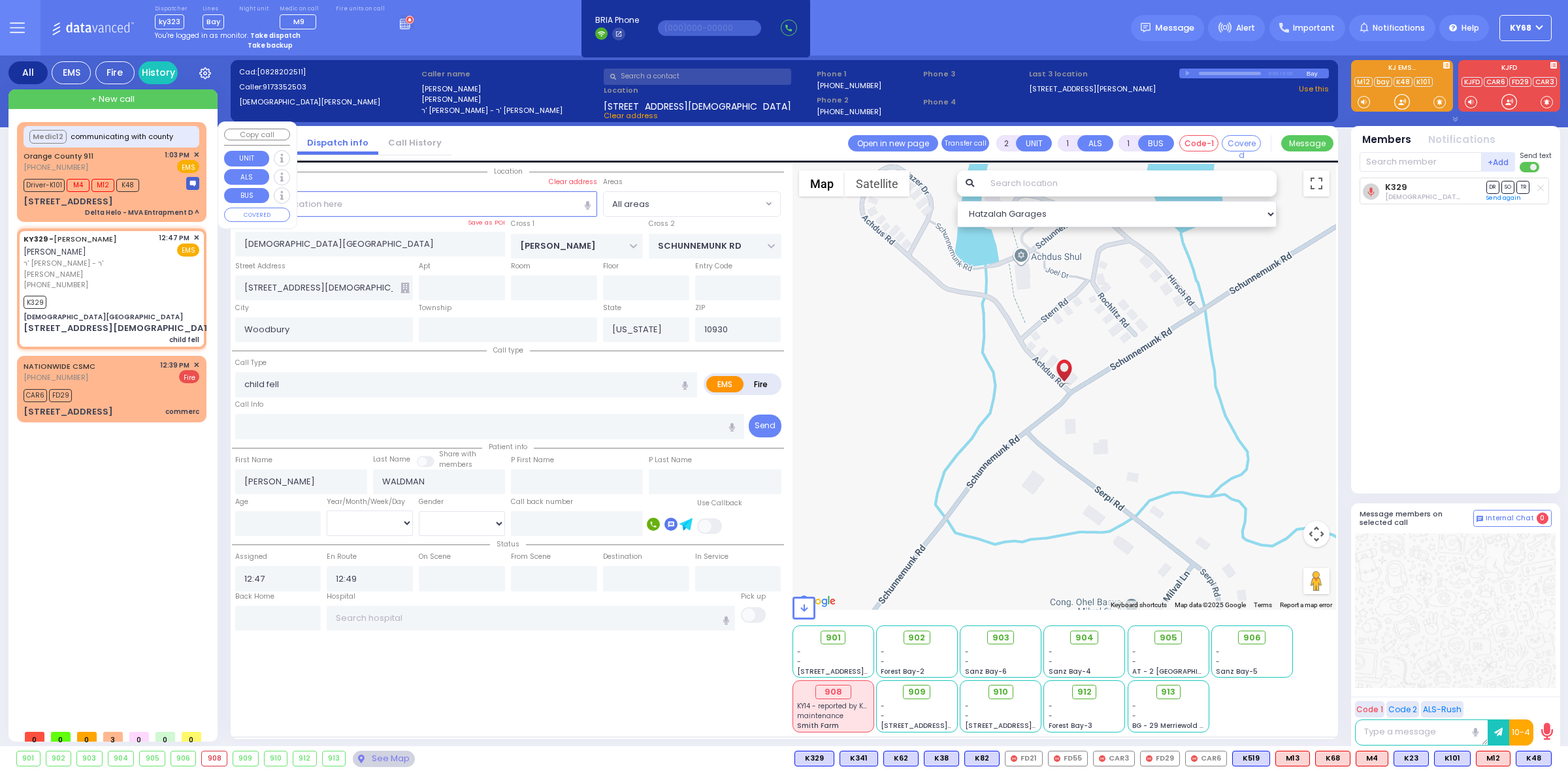
click at [67, 193] on div "Medic12 communicating with county Orange County 911 (845) 469-0911 1:03 PM ✕ M4…" at bounding box center [111, 172] width 184 height 96
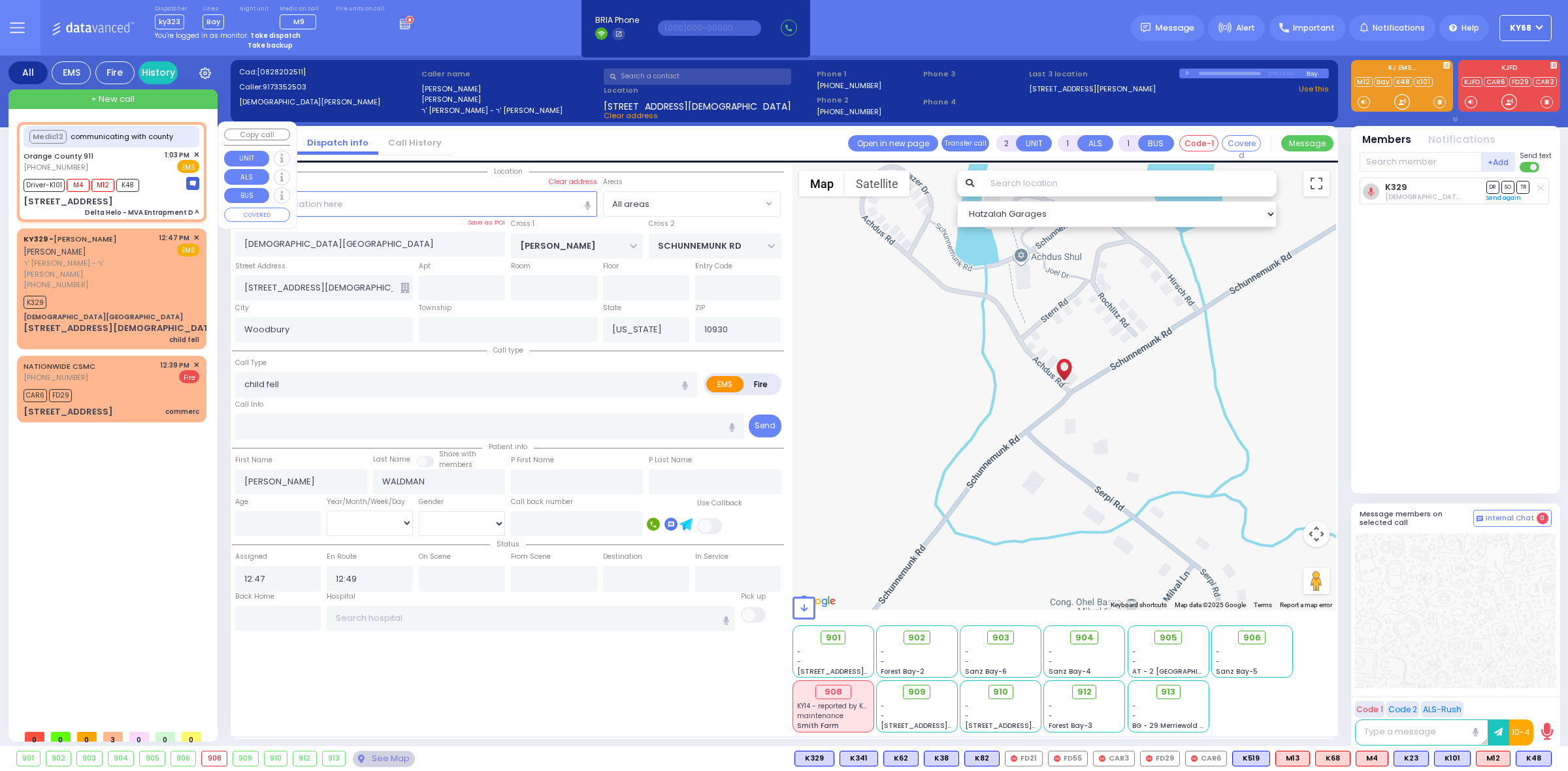
type input "6"
select select
type input "Delta Helo - MVA Entrapment D ^"
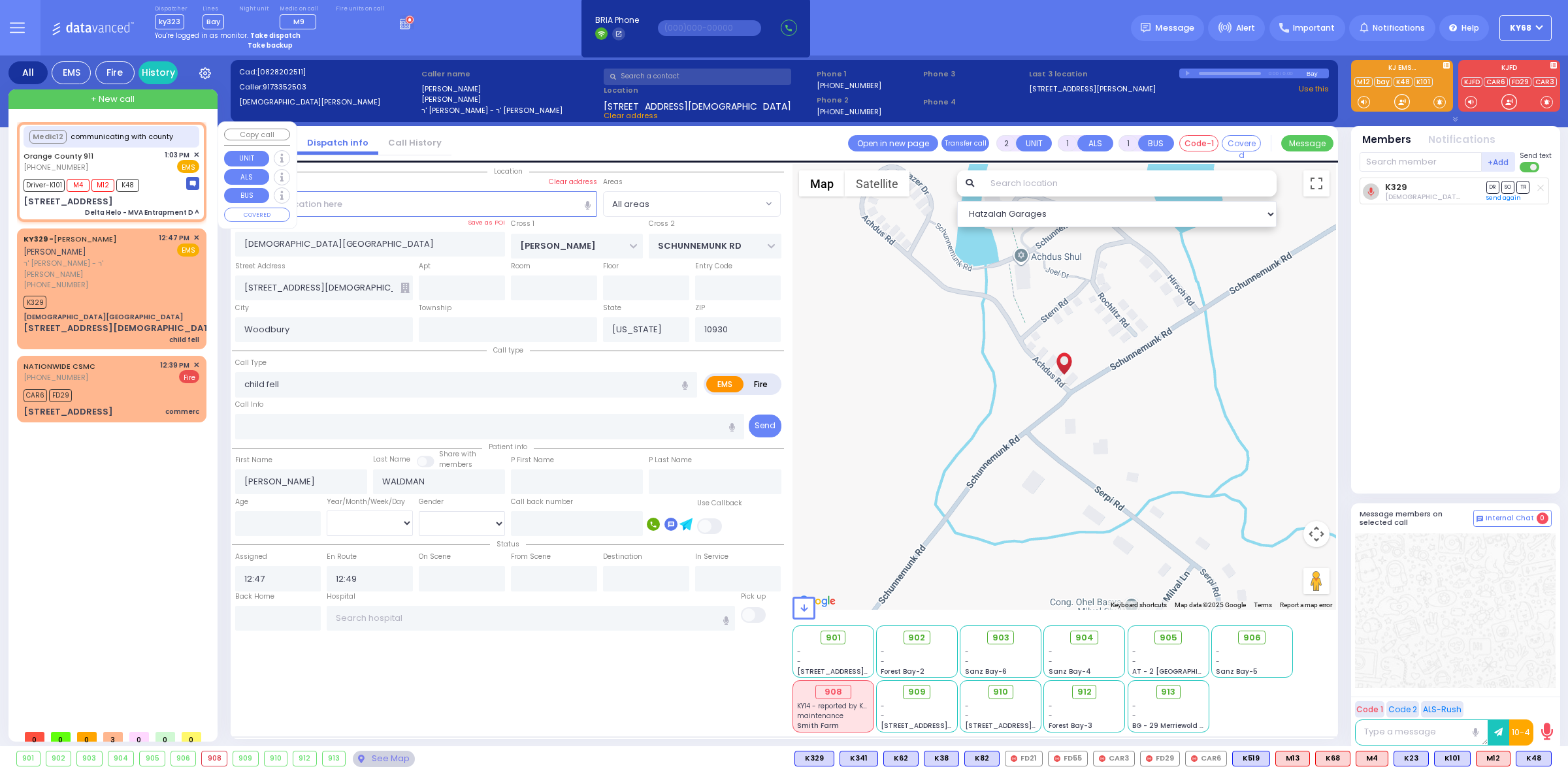
radio input "true"
type input "Nature: : Delta Helo - MVA Entrapment D ^ Address: : [STREET_ADDRESS][GEOGRAPHI…"
select select
type input "13:03"
select select "Hatzalah Garages"
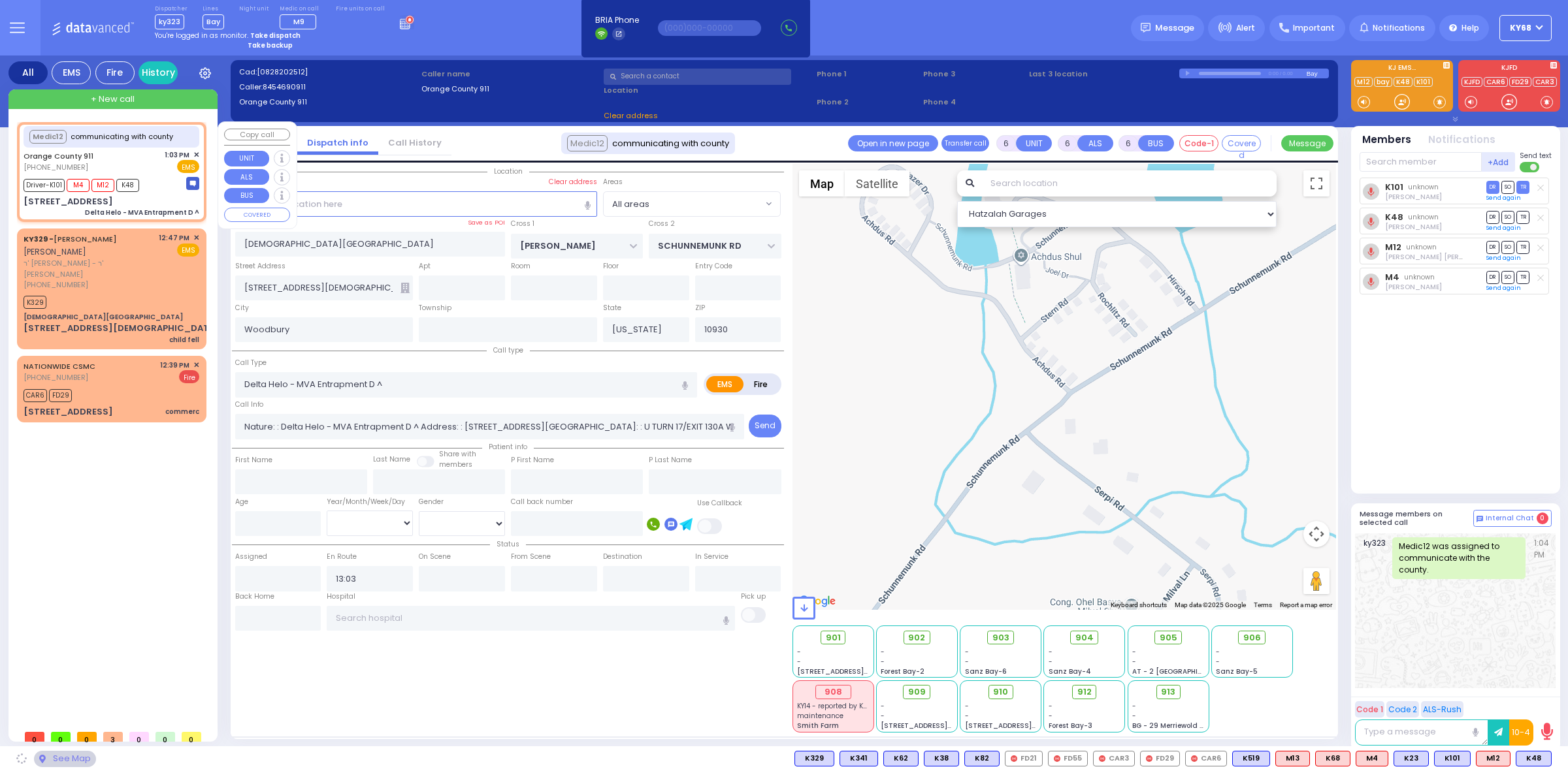
type input "[STREET_ADDRESS]"
type input "Monroe"
type input "10950"
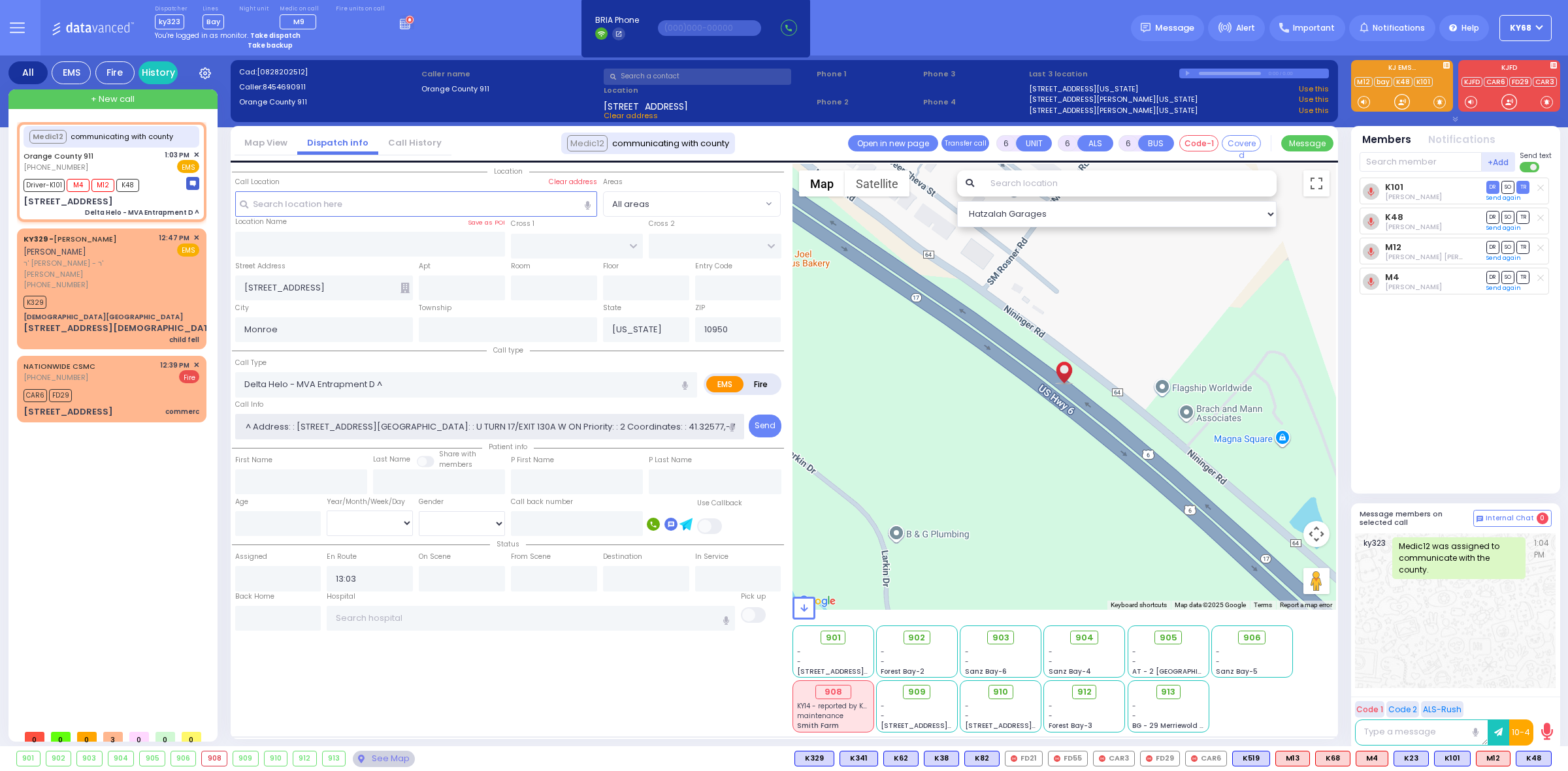
scroll to position [0, 240]
drag, startPoint x: 434, startPoint y: 421, endPoint x: 906, endPoint y: 438, distance: 472.3
click at [810, 431] on div "Location All areas ZIP" at bounding box center [784, 451] width 1104 height 574
drag, startPoint x: 1505, startPoint y: 431, endPoint x: 1354, endPoint y: 426, distance: 151.1
click at [1502, 431] on div "K101 Shlomo Appel DR SO TR" at bounding box center [1457, 330] width 195 height 305
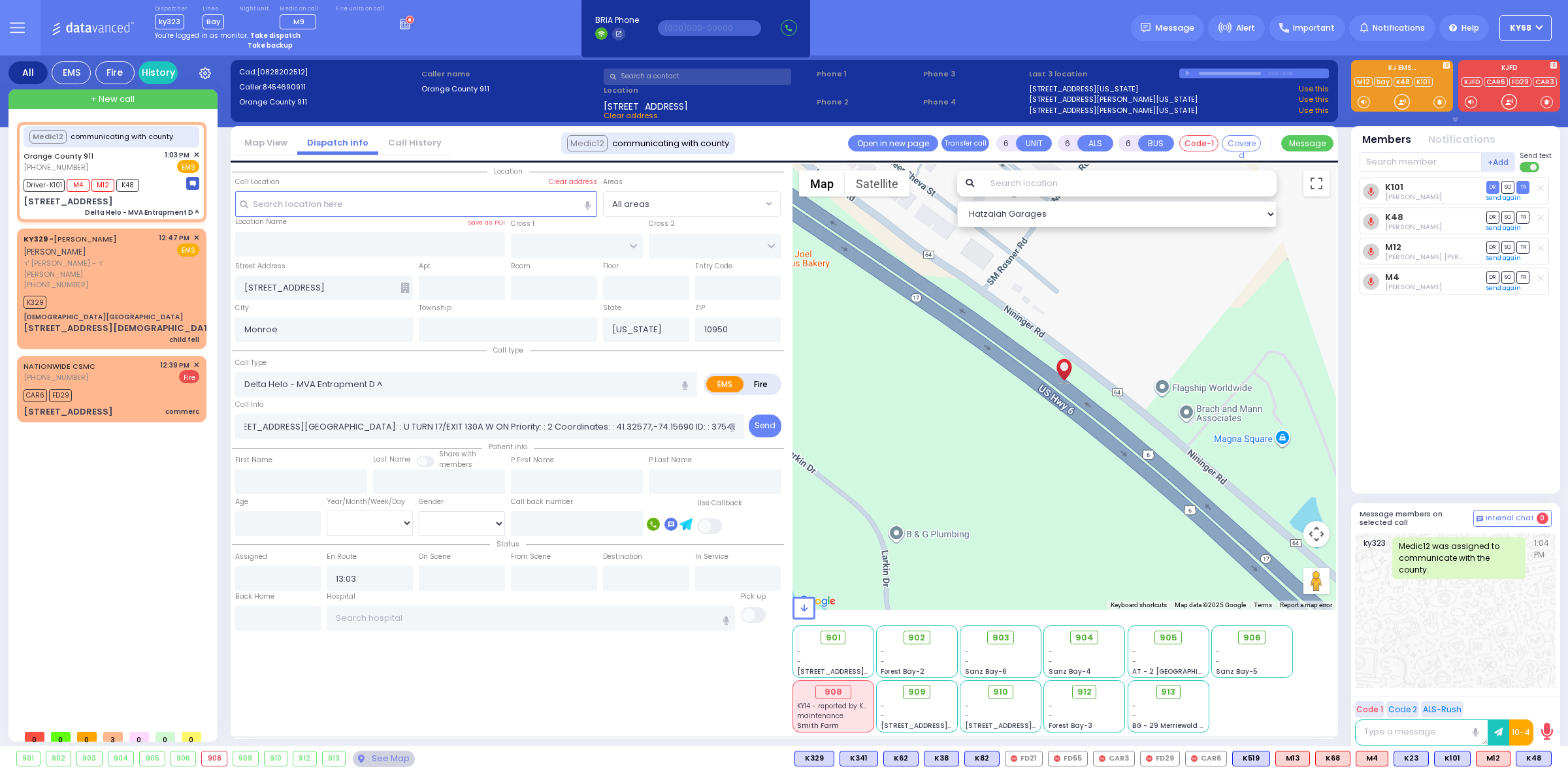
scroll to position [0, 0]
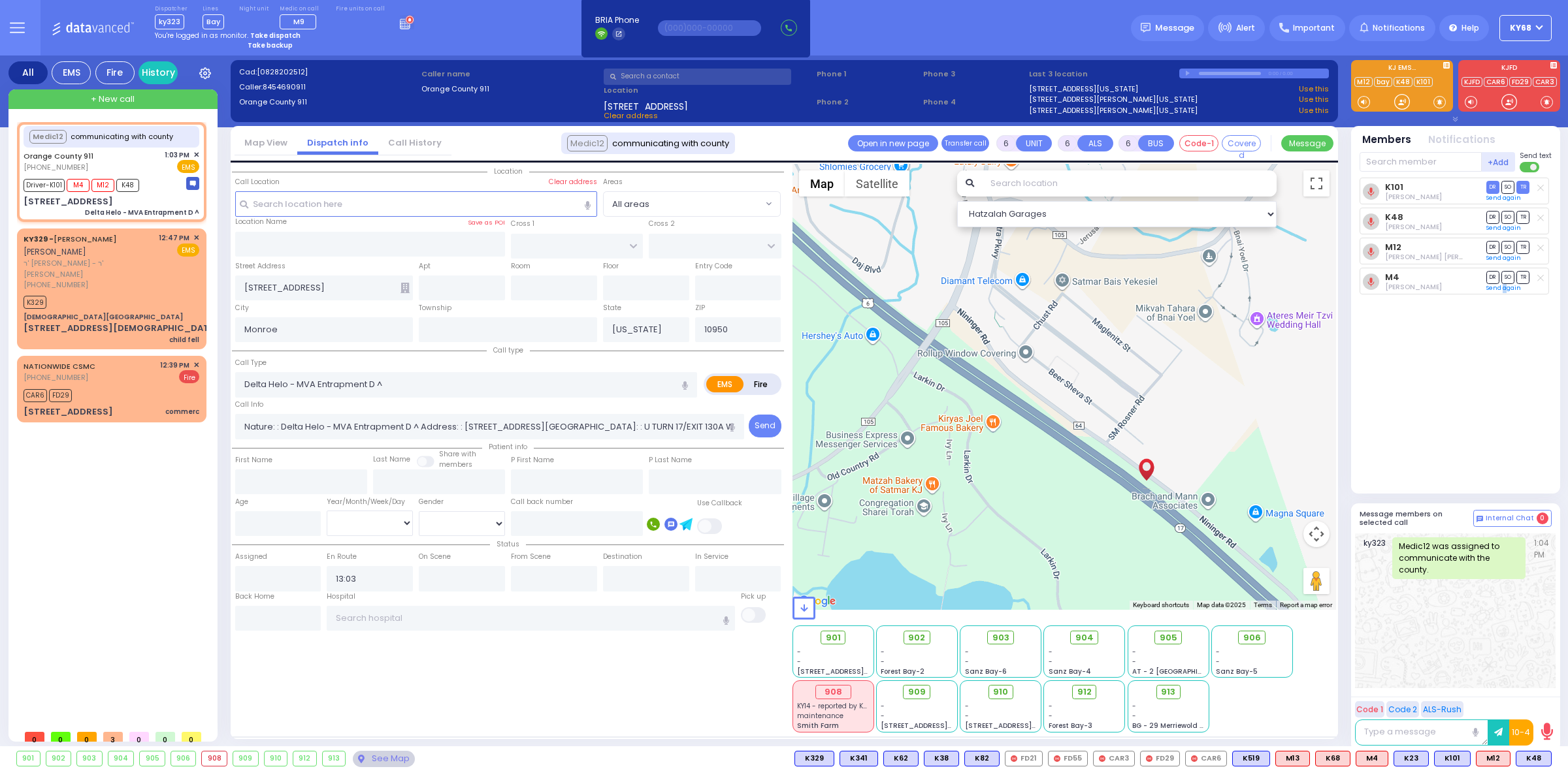
drag, startPoint x: 944, startPoint y: 419, endPoint x: 1070, endPoint y: 517, distance: 159.6
click at [1070, 517] on div at bounding box center [1065, 387] width 544 height 446
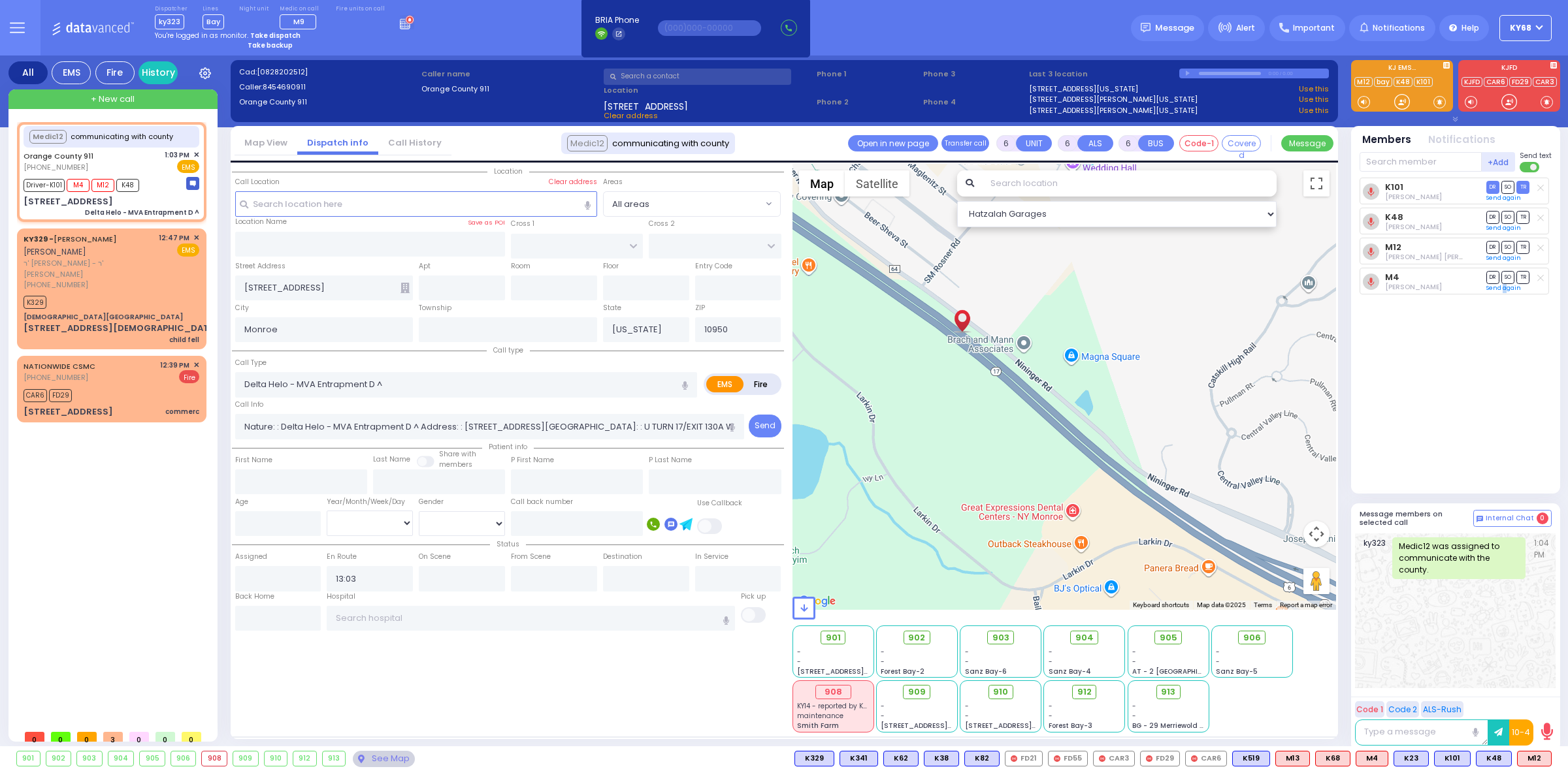
drag, startPoint x: 1132, startPoint y: 543, endPoint x: 961, endPoint y: 381, distance: 235.6
click at [961, 381] on div at bounding box center [1065, 387] width 544 height 446
select select
radio input "true"
select select
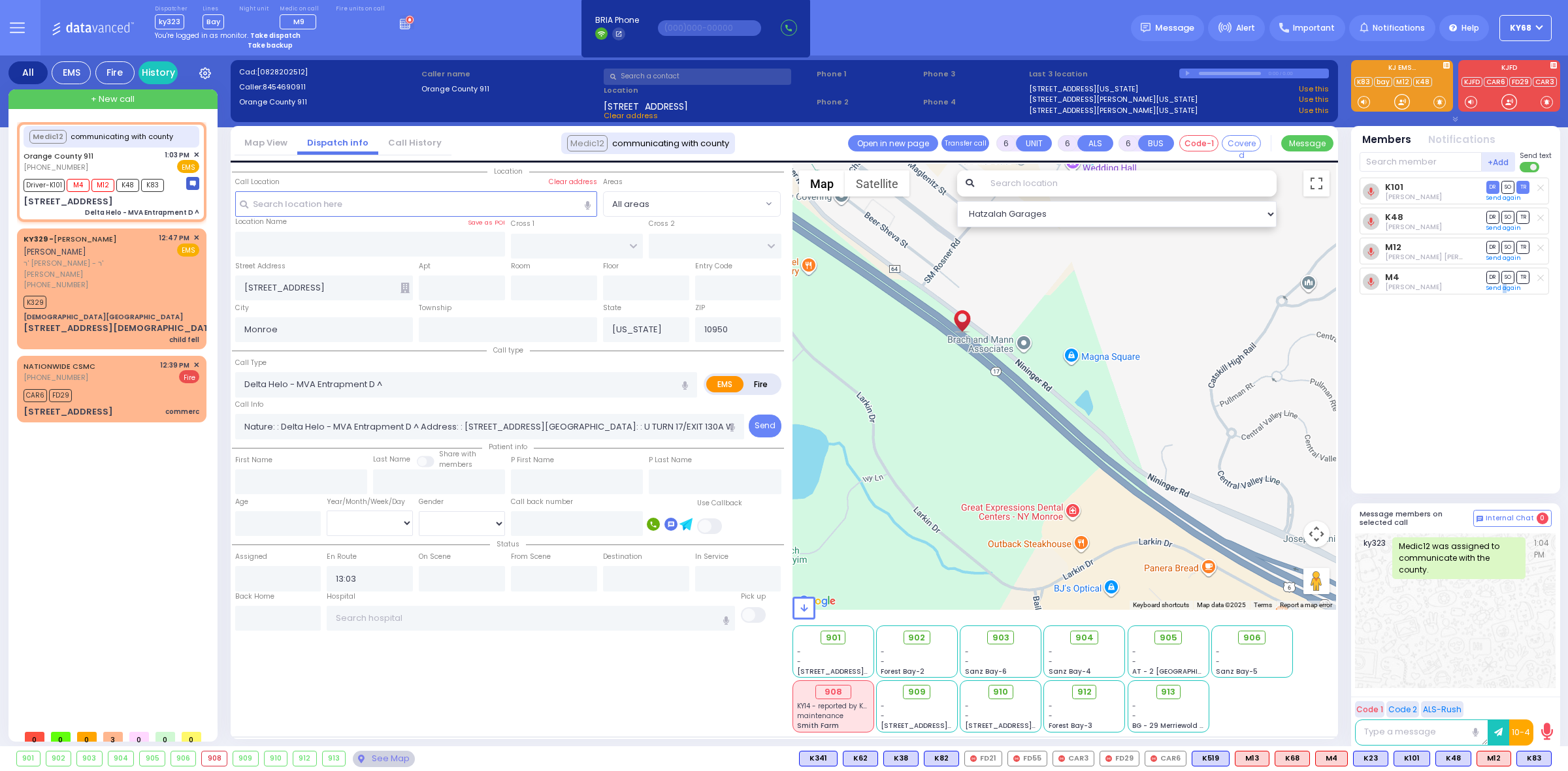
select select "Hatzalah Garages"
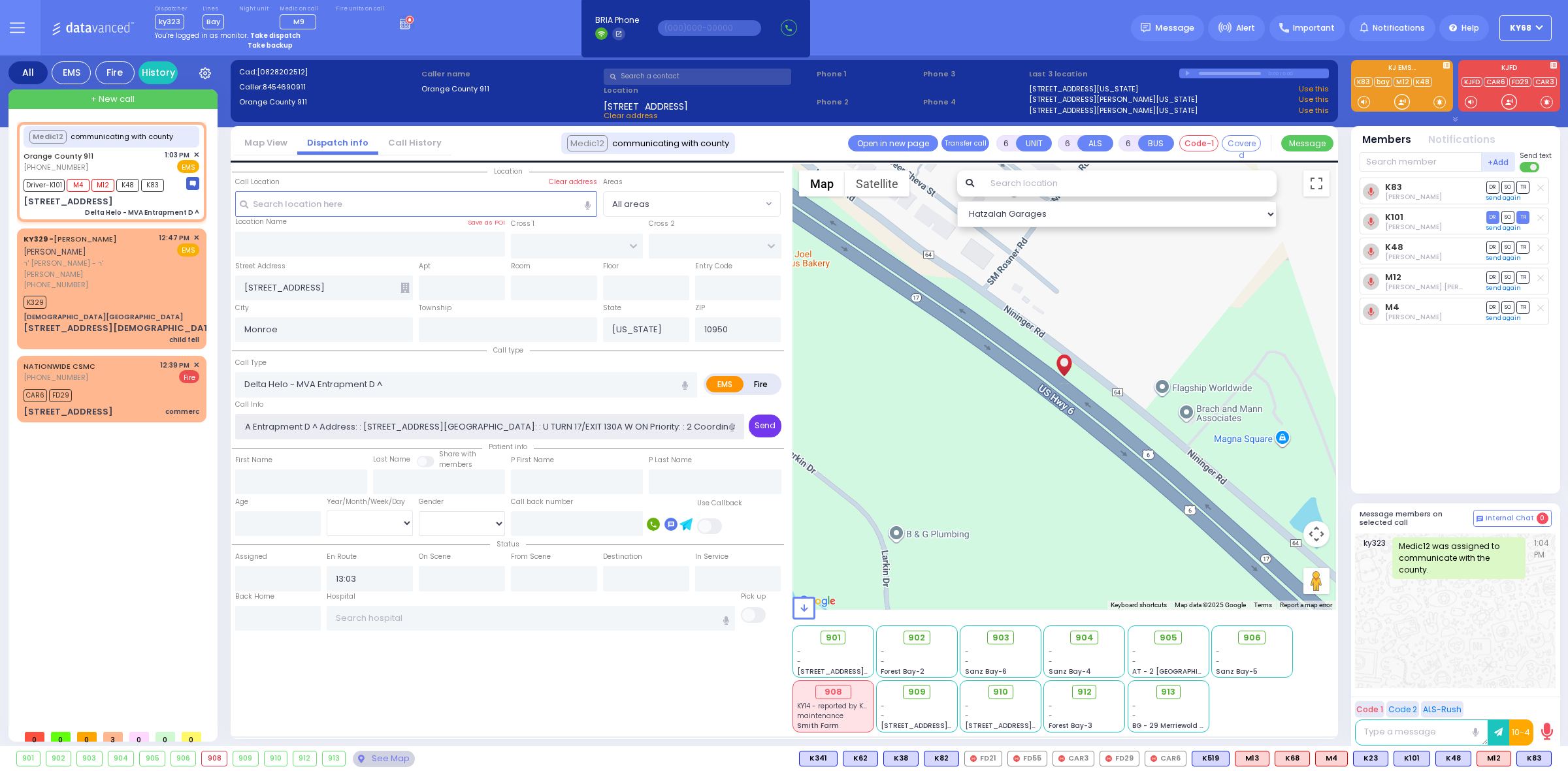
scroll to position [0, 240]
drag, startPoint x: 547, startPoint y: 428, endPoint x: 699, endPoint y: 426, distance: 152.0
click at [735, 428] on div "Call Info Nature: : Delta Helo - MVA Entrapment D ^ Address: : 37960 St Rte 17 …" at bounding box center [490, 418] width 510 height 42
click at [524, 424] on input "Nature: : Delta Helo - MVA Entrapment D ^ Address: : [STREET_ADDRESS][GEOGRAPHI…" at bounding box center [490, 426] width 510 height 25
click at [520, 426] on input "Nature: : Delta Helo - MVA Entrapment D ^ Address: : [STREET_ADDRESS][GEOGRAPHI…" at bounding box center [490, 426] width 510 height 25
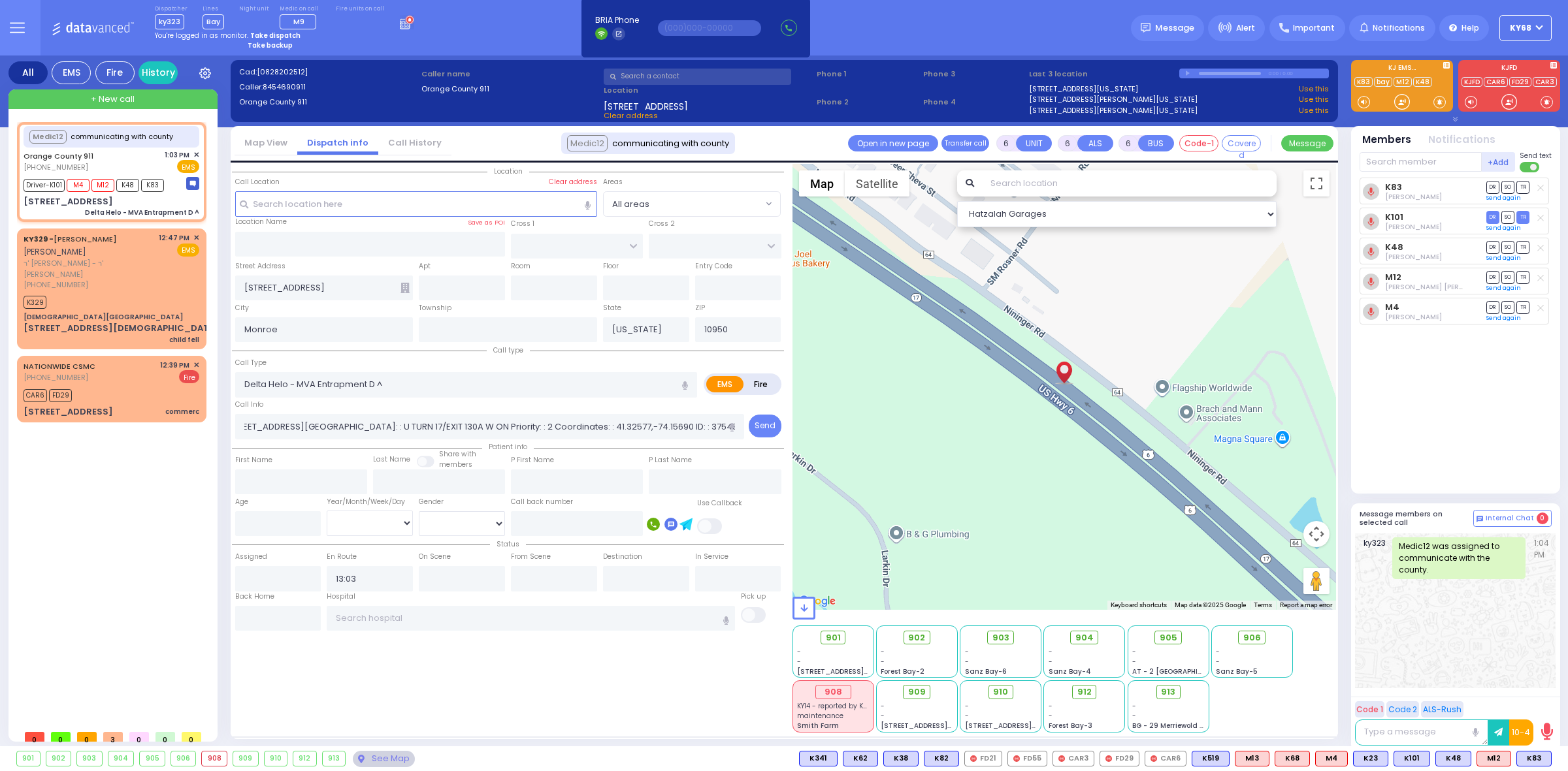
click at [556, 692] on div "Location All areas" at bounding box center [508, 448] width 552 height 569
click at [1153, 32] on div "Message" at bounding box center [1168, 27] width 73 height 26
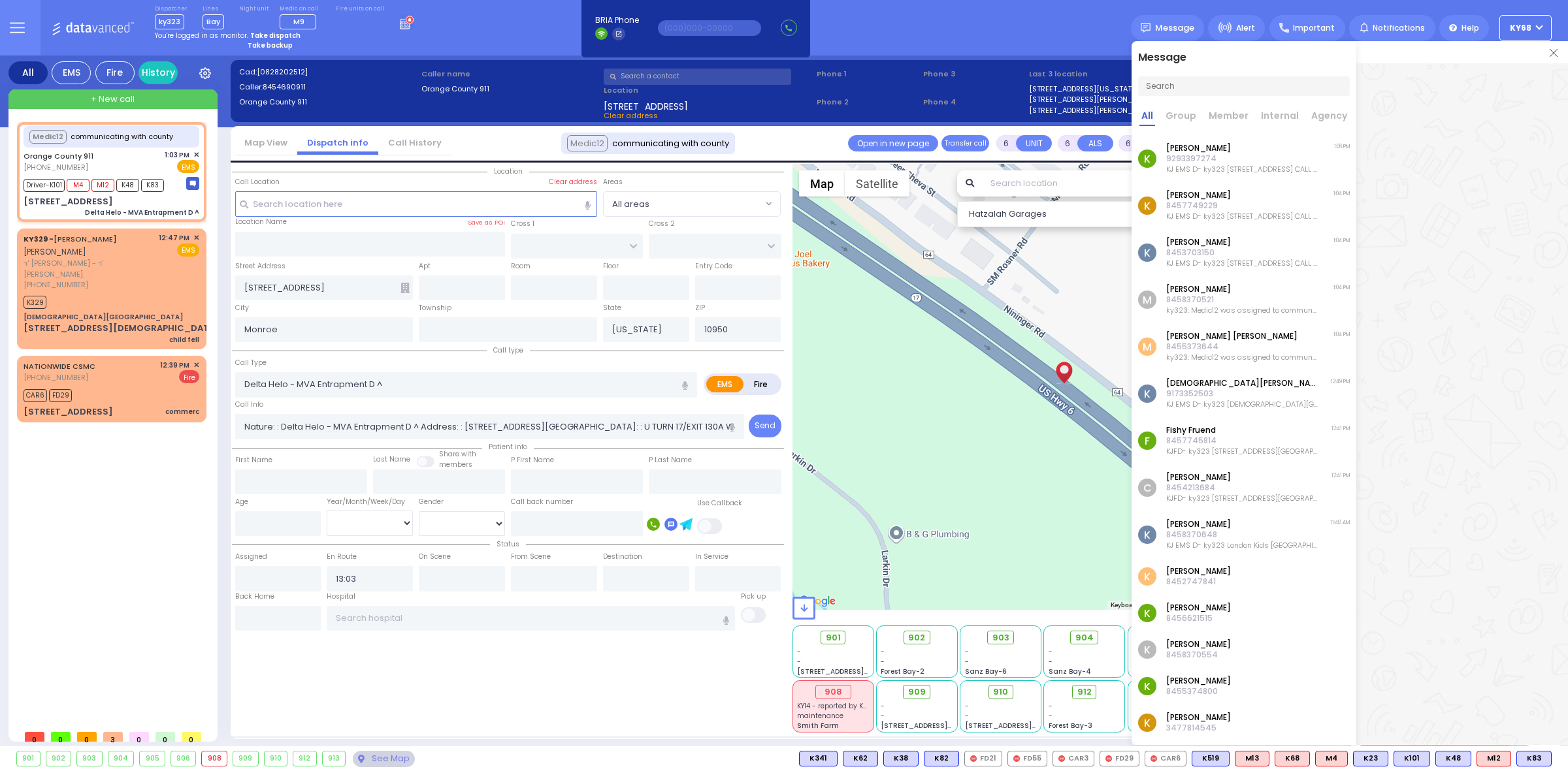
click at [1223, 171] on p "KJ EMS D- ky323 37960 St Rte 17 W #, Monroe 10950 CALL TYPE: Delta Helo - MVA E…" at bounding box center [1242, 169] width 152 height 11
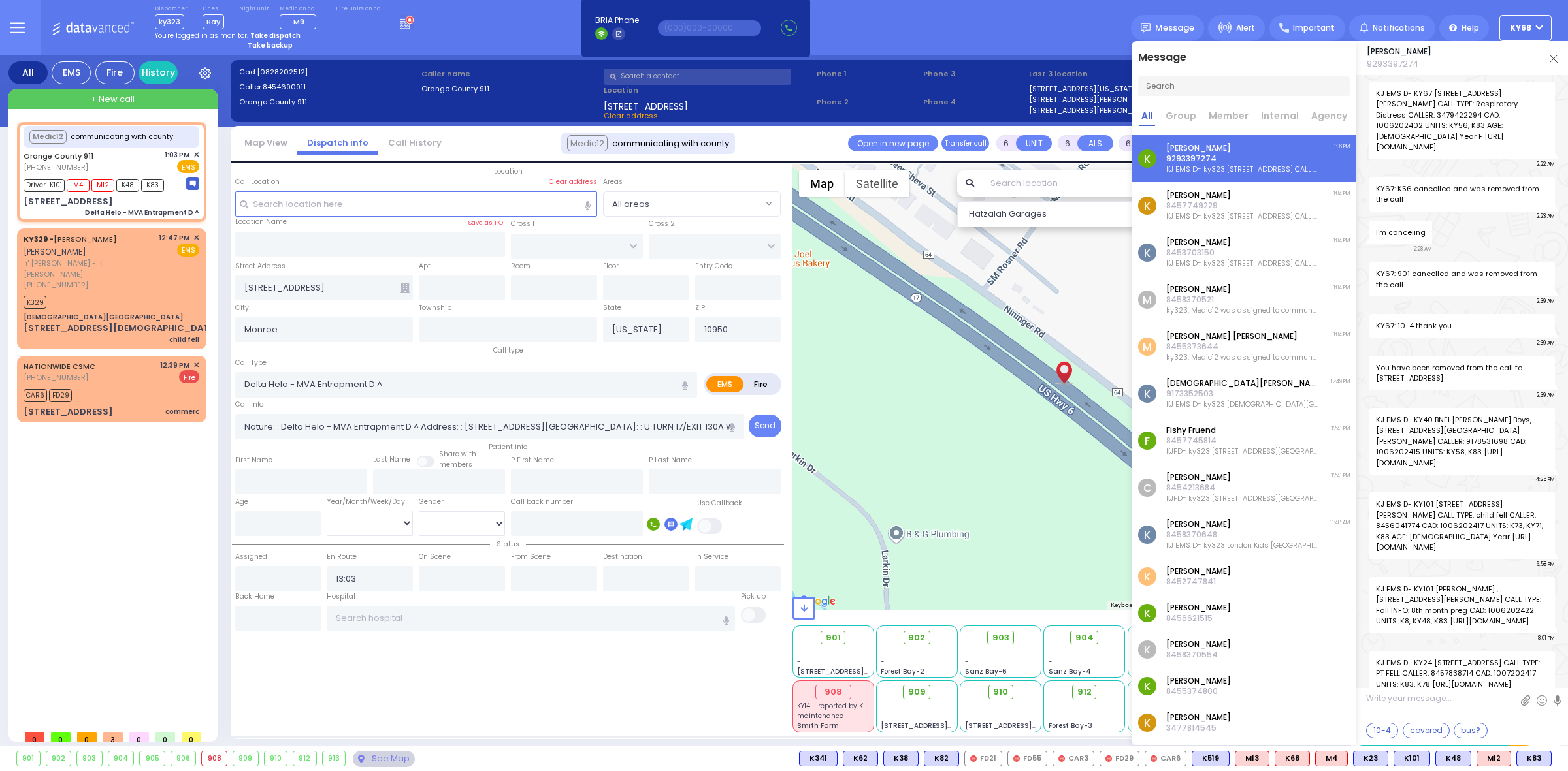
scroll to position [94069, 0]
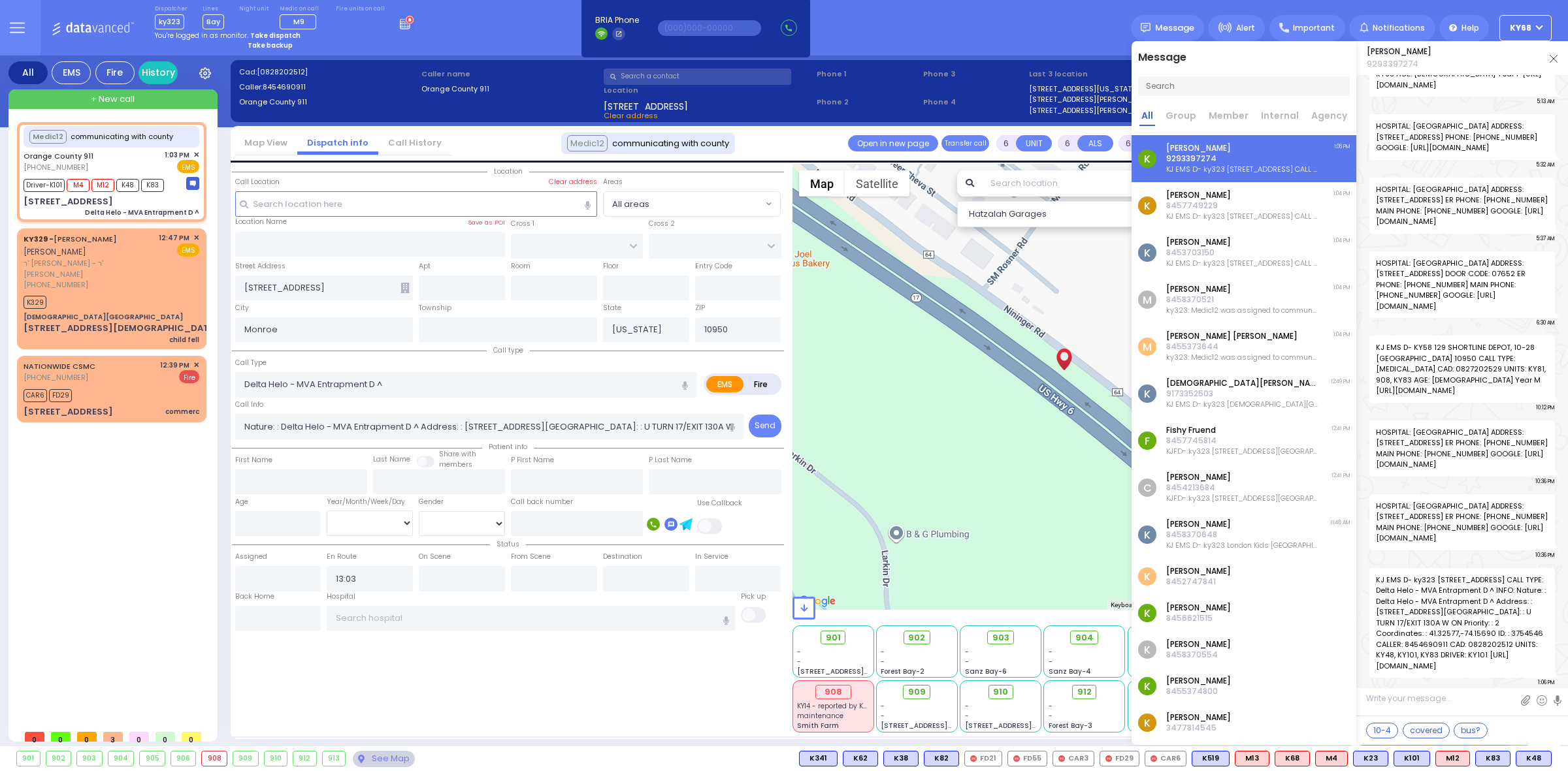
drag, startPoint x: 1485, startPoint y: 667, endPoint x: 1376, endPoint y: 644, distance: 111.4
click at [1376, 644] on span "KJ EMS D- ky323 37960 St Rte 17 W #, Monroe 10950 CALL TYPE: Delta Helo - MVA E…" at bounding box center [1462, 623] width 185 height 111
copy span "http://maps.google.com/maps?daddr=37960%20St%20Rte%2017%20W%20Monroe%20New%20Yo…"
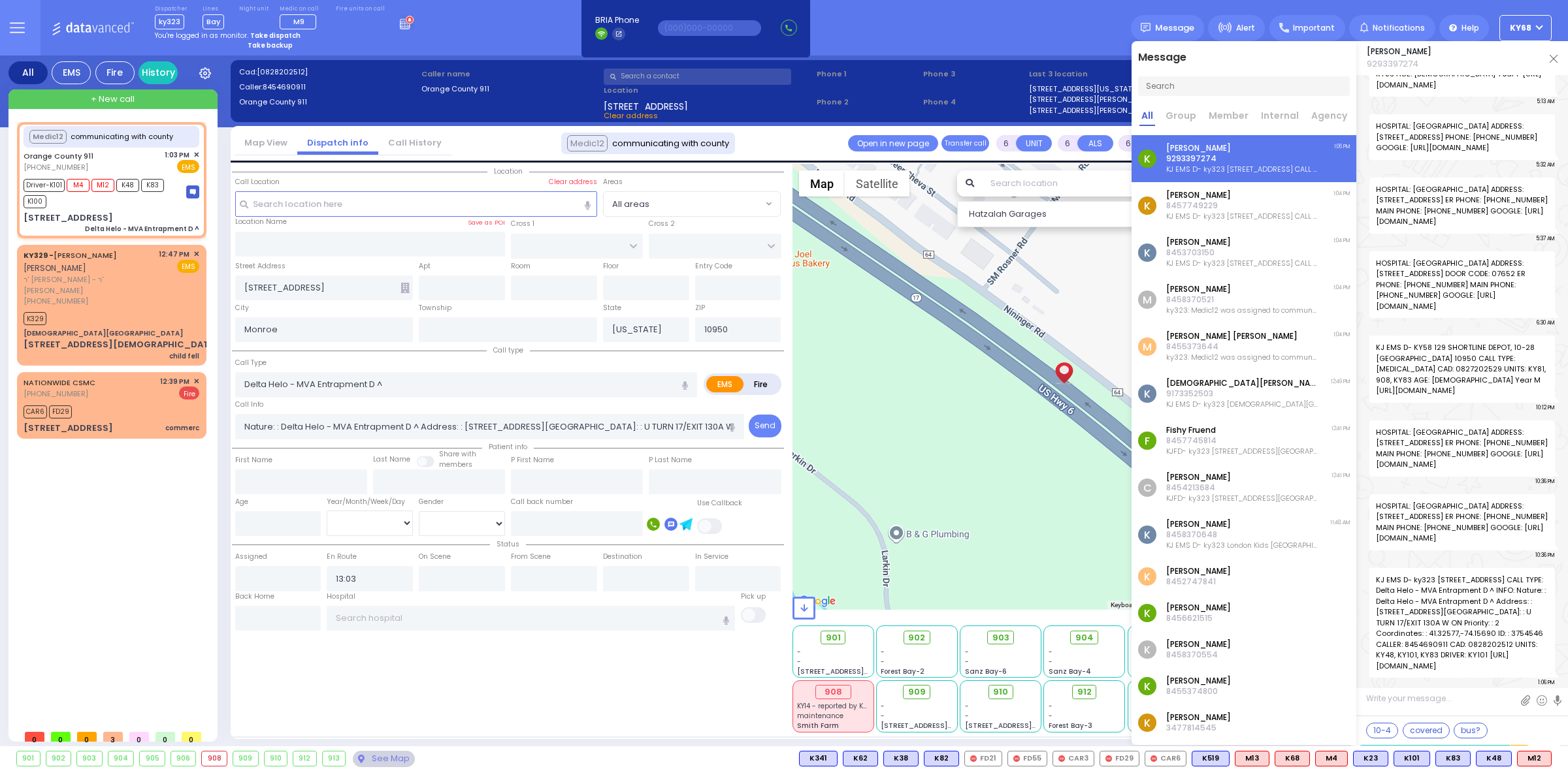
select select
radio input "true"
select select
select select "Hatzalah Garages"
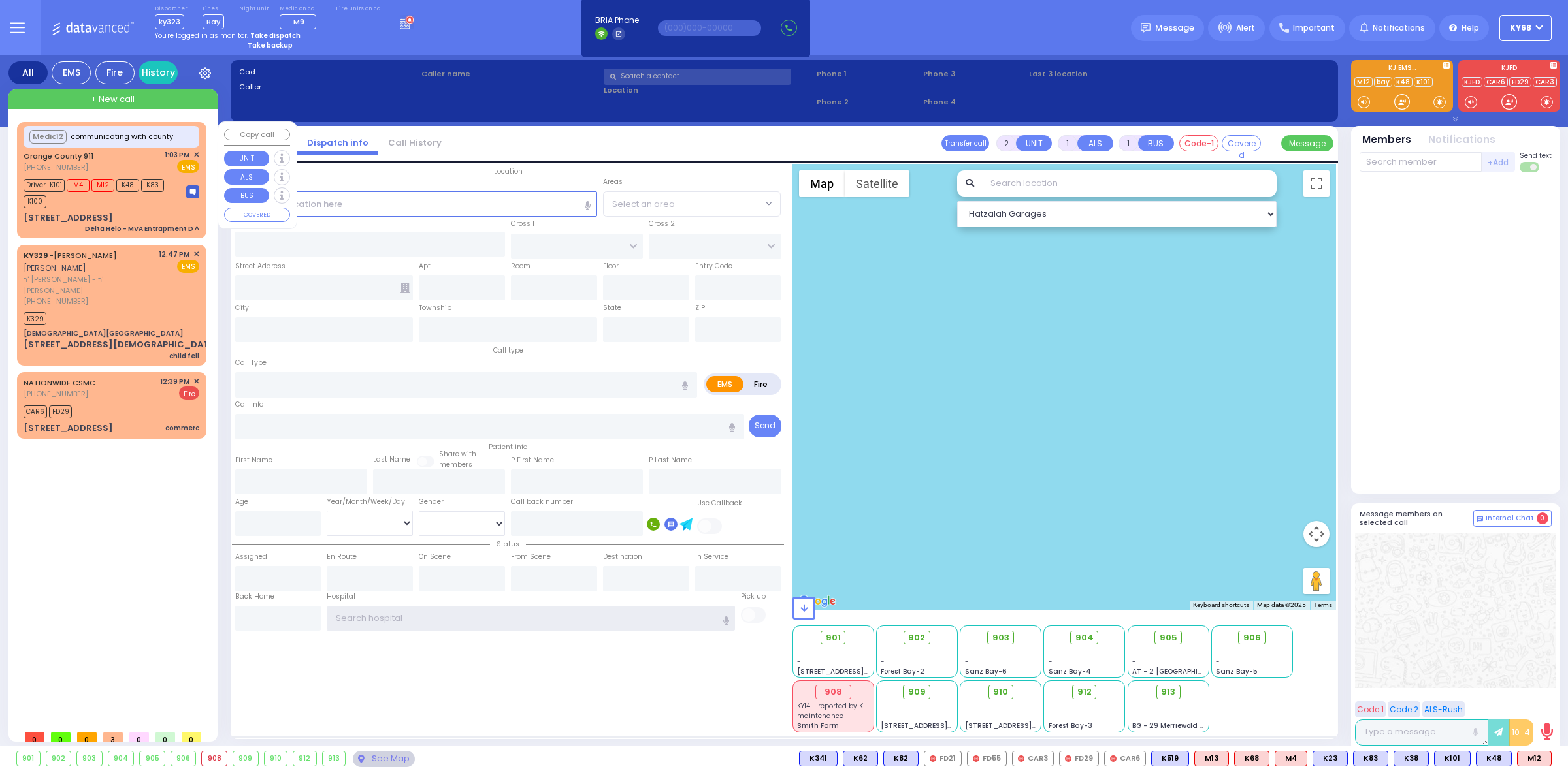
type input "ky68"
click at [94, 175] on div "Driver-K101 M4 M12 K48 K83 K100" at bounding box center [98, 192] width 150 height 32
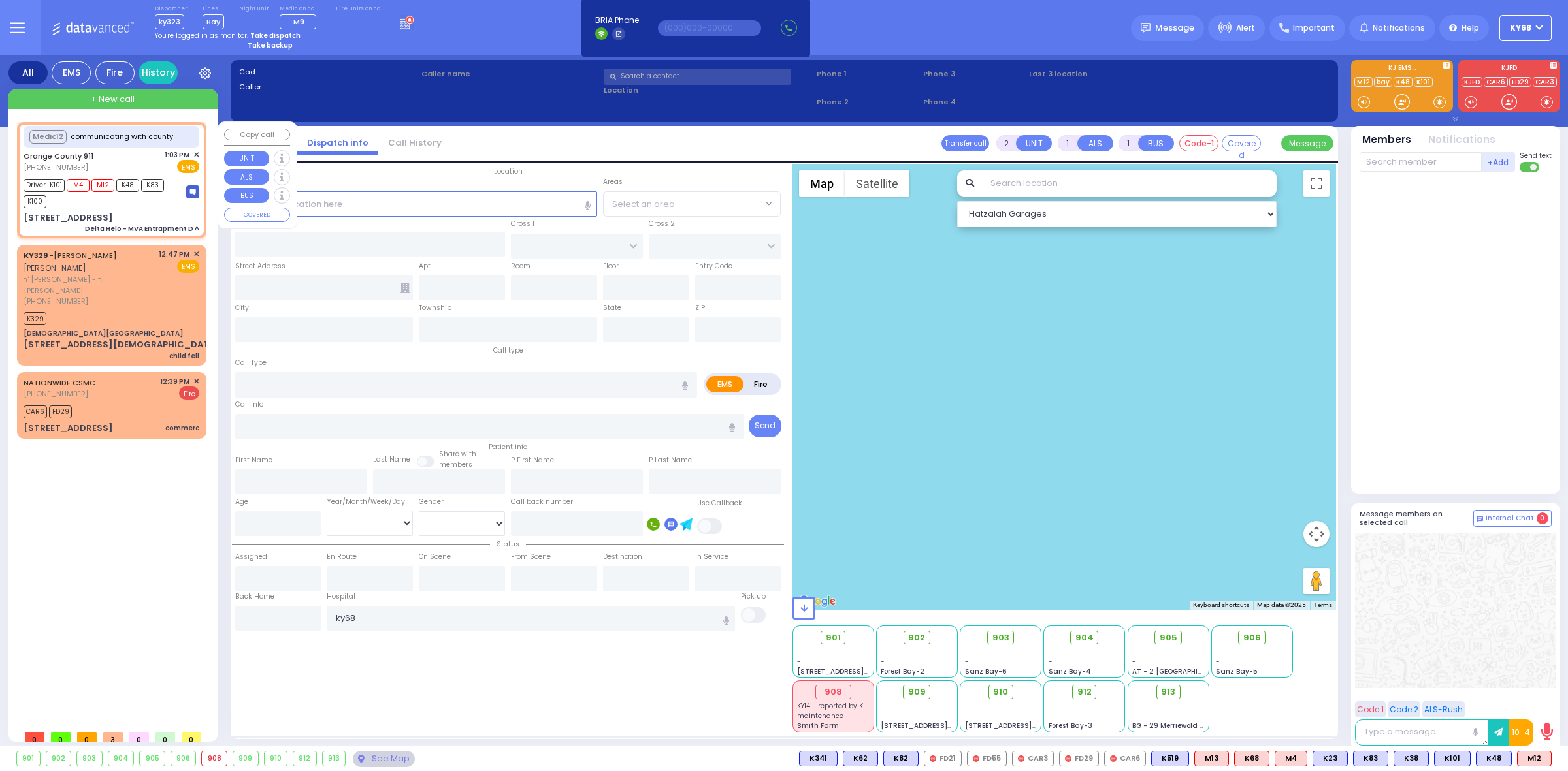
type input "6"
select select
type input "Delta Helo - MVA Entrapment D ^"
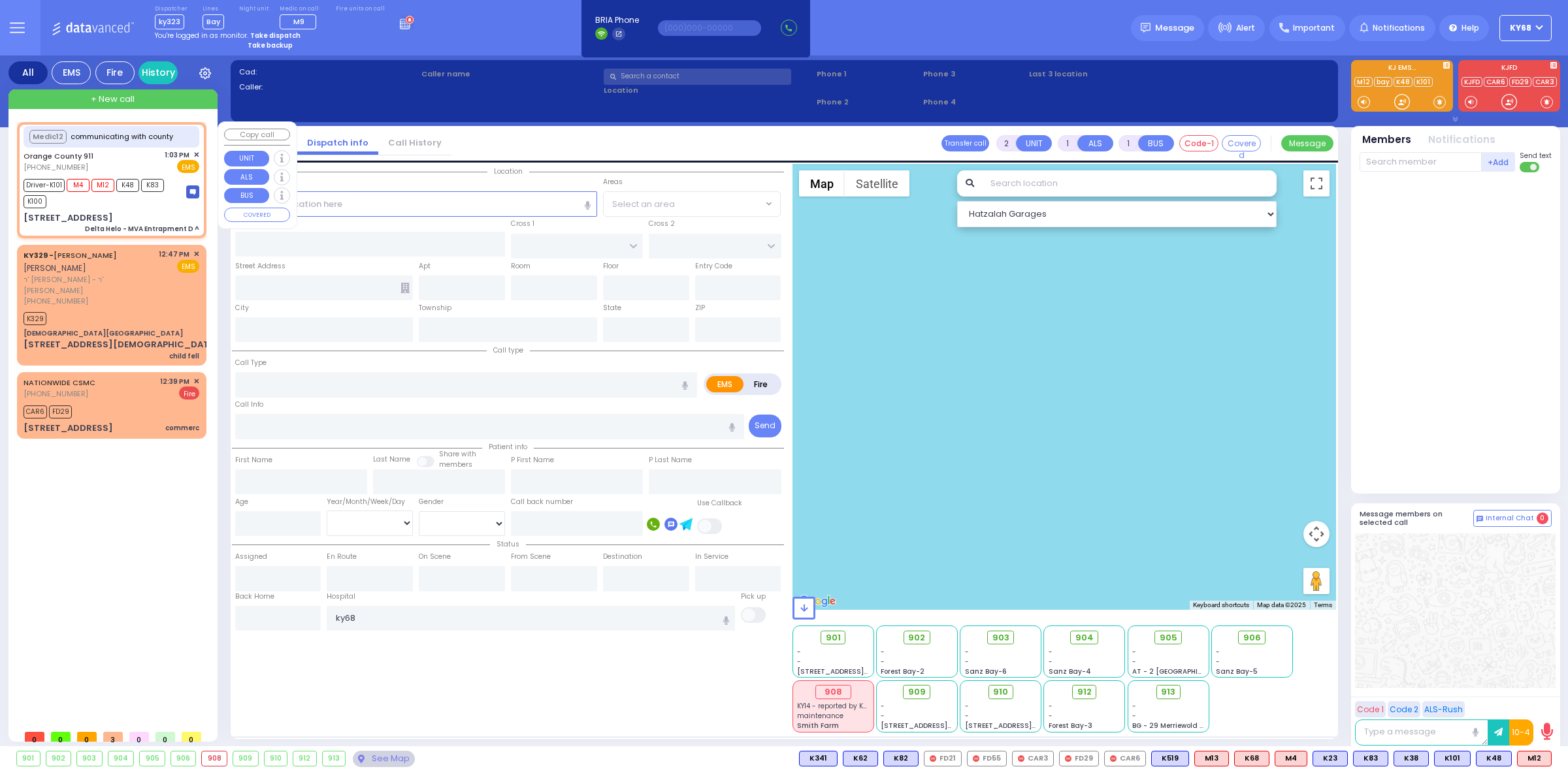
radio input "true"
type input "Nature: : Delta Helo - MVA Entrapment D ^ Address: : [STREET_ADDRESS][GEOGRAPHI…"
select select
type input "13:03"
select select "Hatzalah Garages"
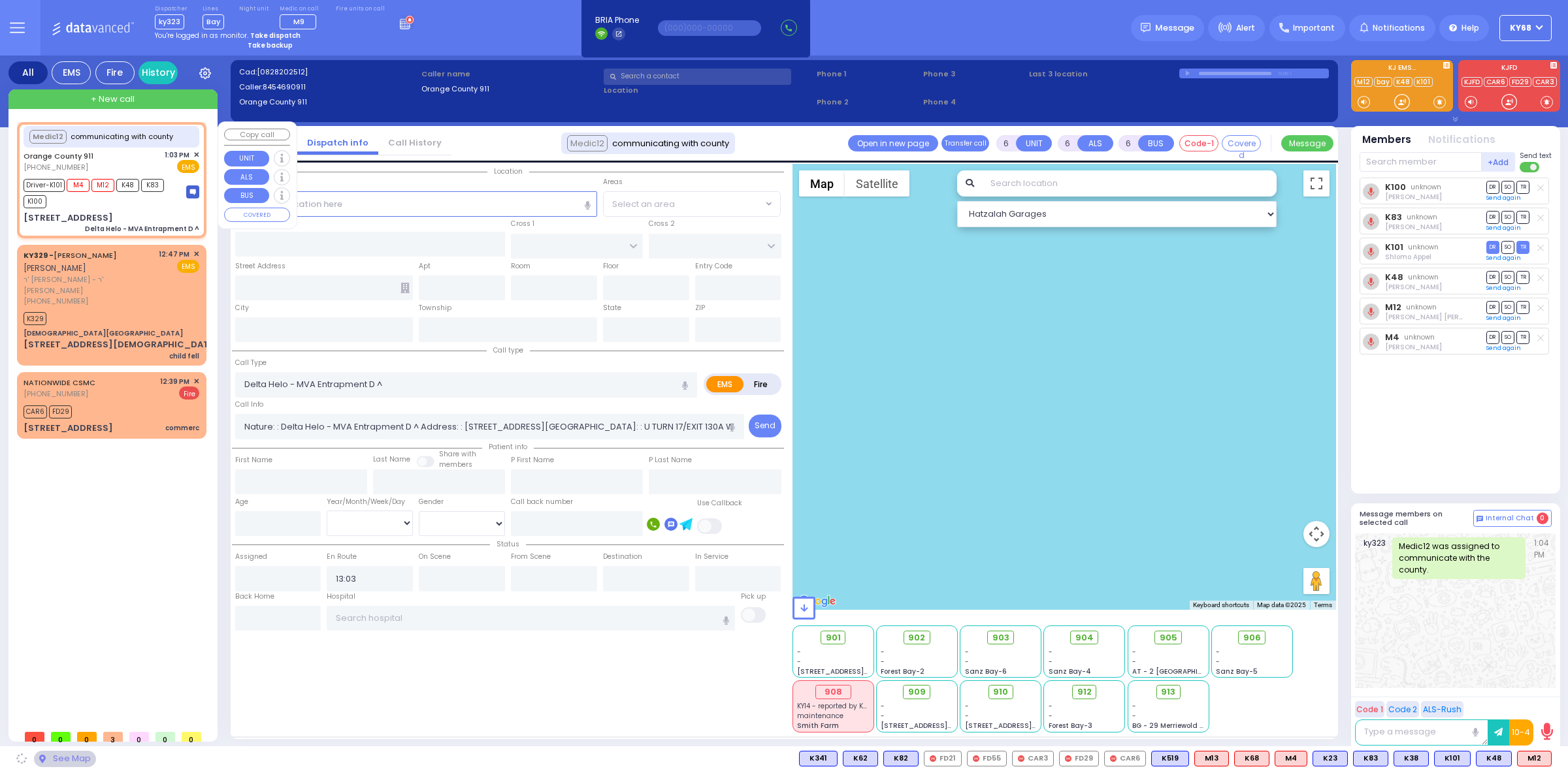
type input "[STREET_ADDRESS]"
type input "Monroe"
type input "[US_STATE]"
type input "10950"
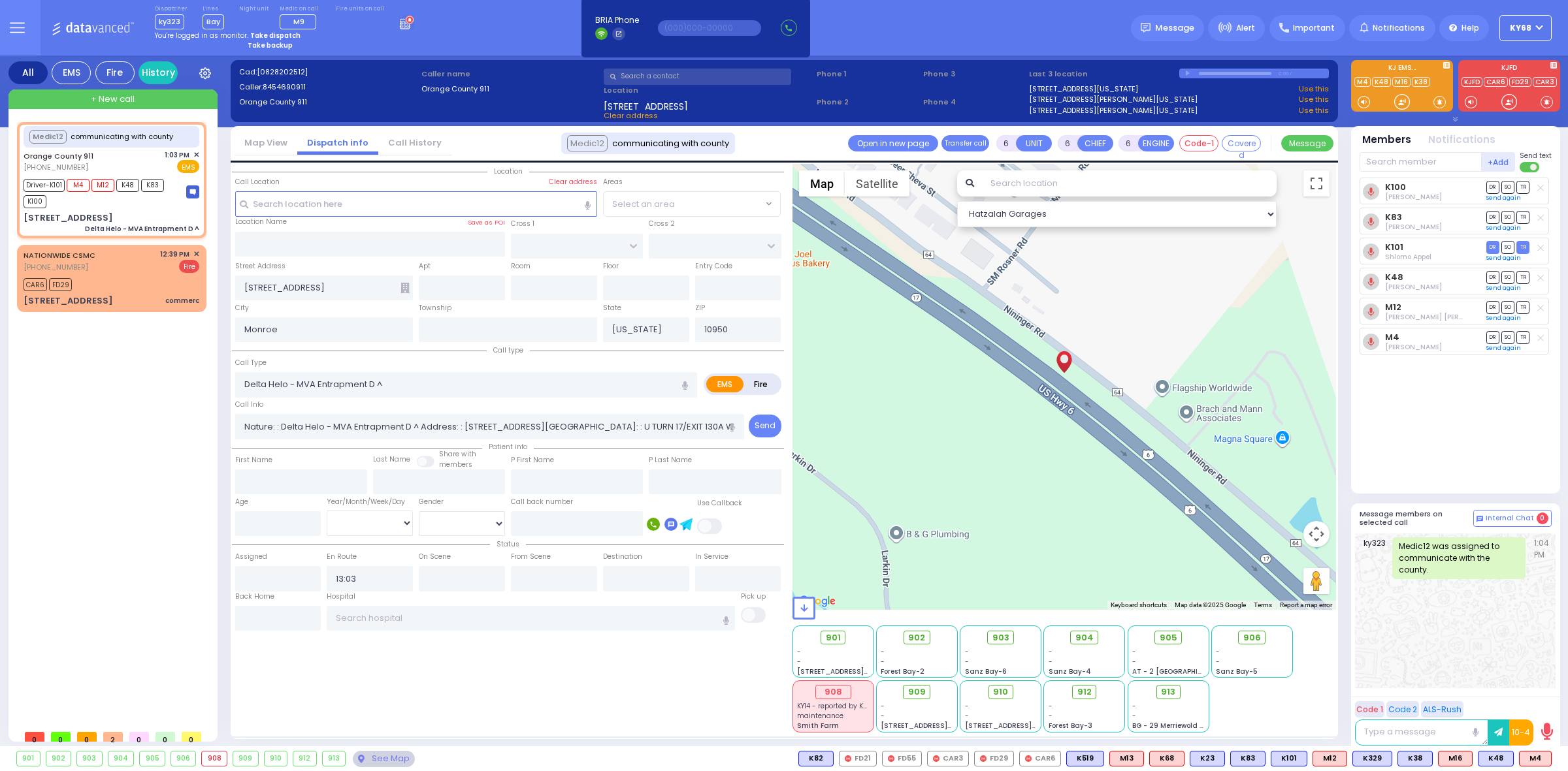
click at [654, 697] on div "Location [GEOGRAPHIC_DATA]" at bounding box center [508, 448] width 552 height 569
click at [655, 729] on div "Location [GEOGRAPHIC_DATA]" at bounding box center [508, 448] width 552 height 569
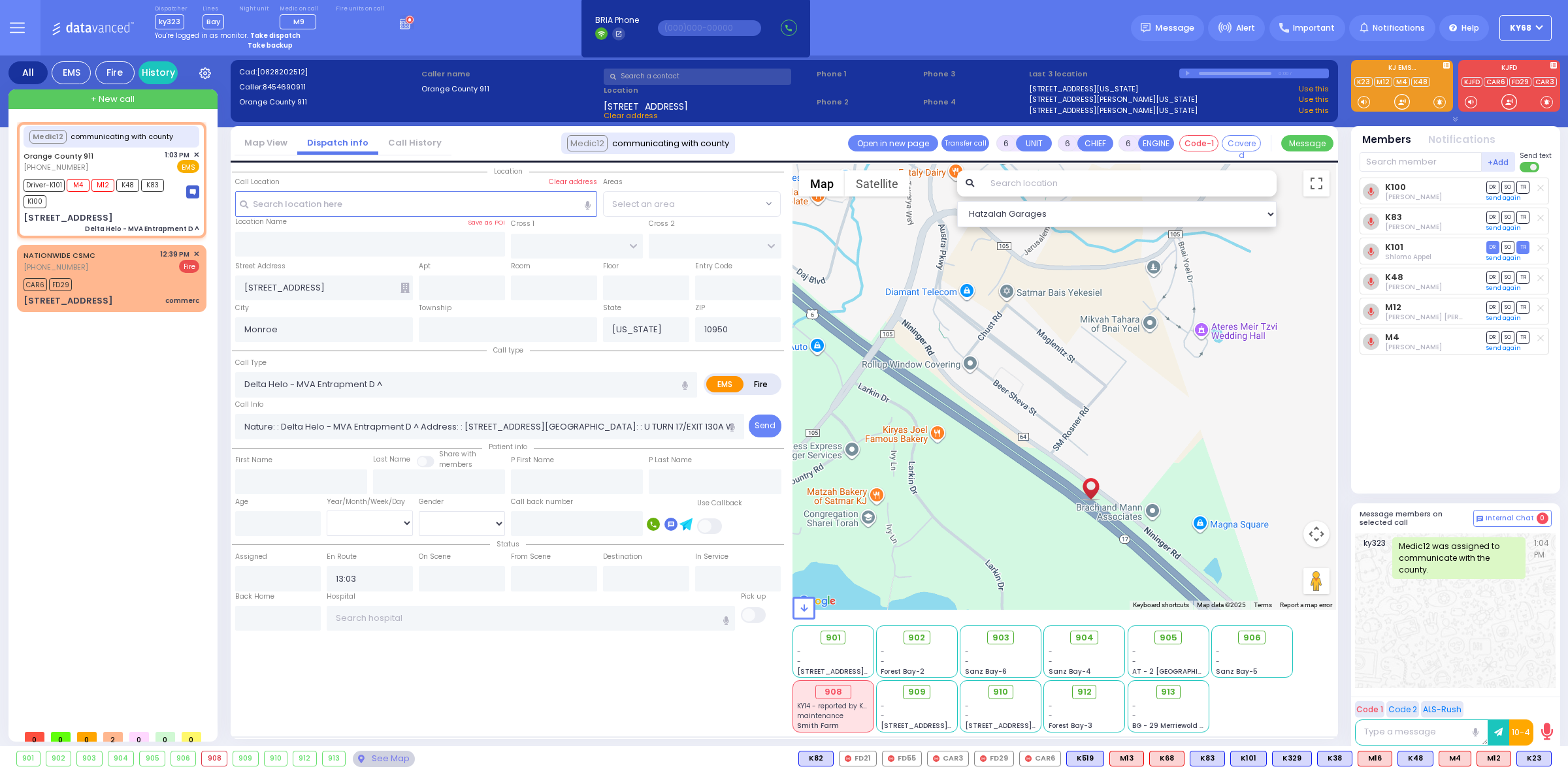
drag, startPoint x: 895, startPoint y: 358, endPoint x: 996, endPoint y: 466, distance: 147.9
click at [996, 466] on div at bounding box center [1065, 387] width 544 height 446
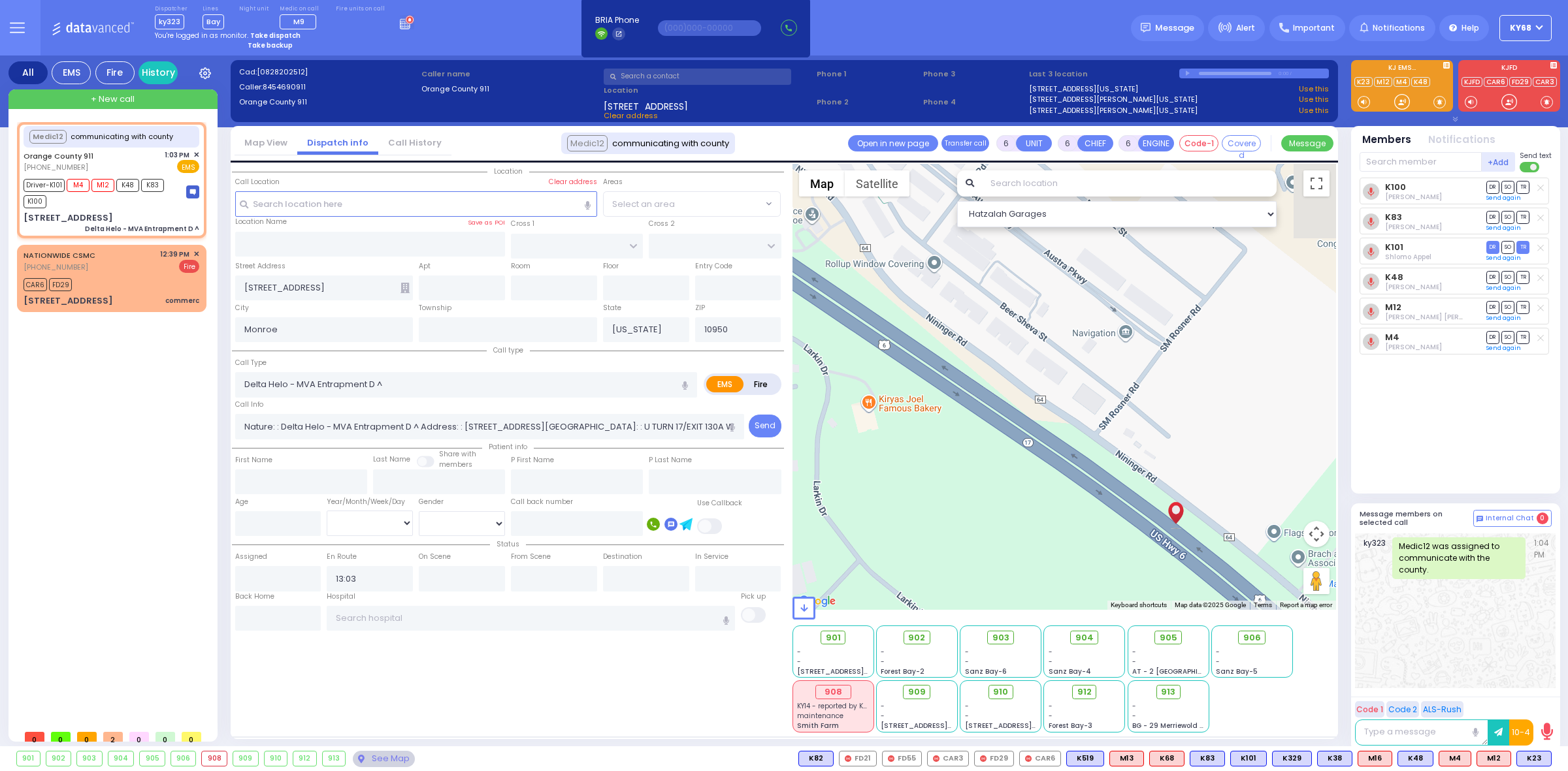
drag, startPoint x: 1000, startPoint y: 484, endPoint x: 868, endPoint y: 312, distance: 216.8
click at [874, 324] on div at bounding box center [1065, 387] width 544 height 446
